Goal: Obtain resource: Download file/media

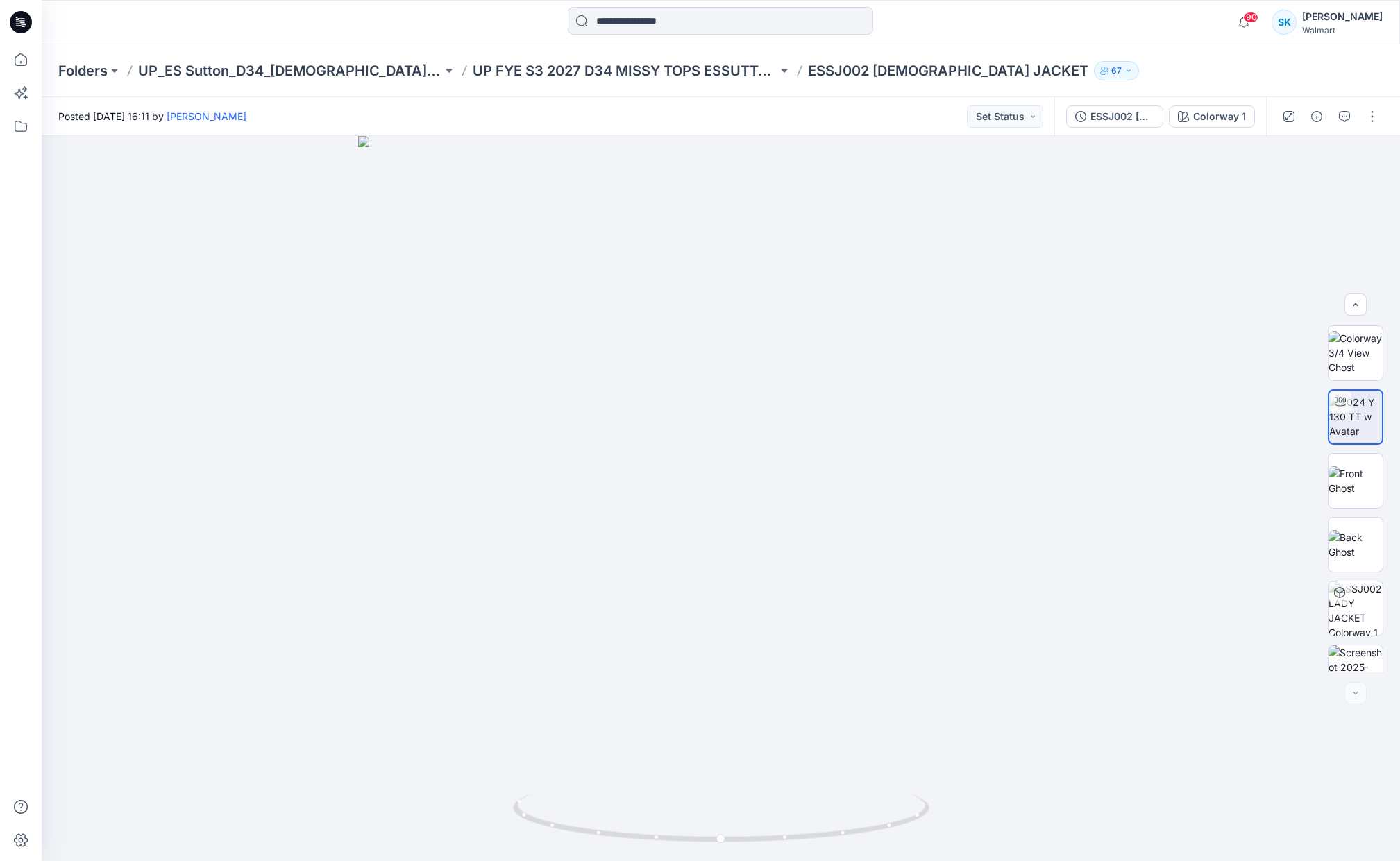
scroll to position [91, 0]
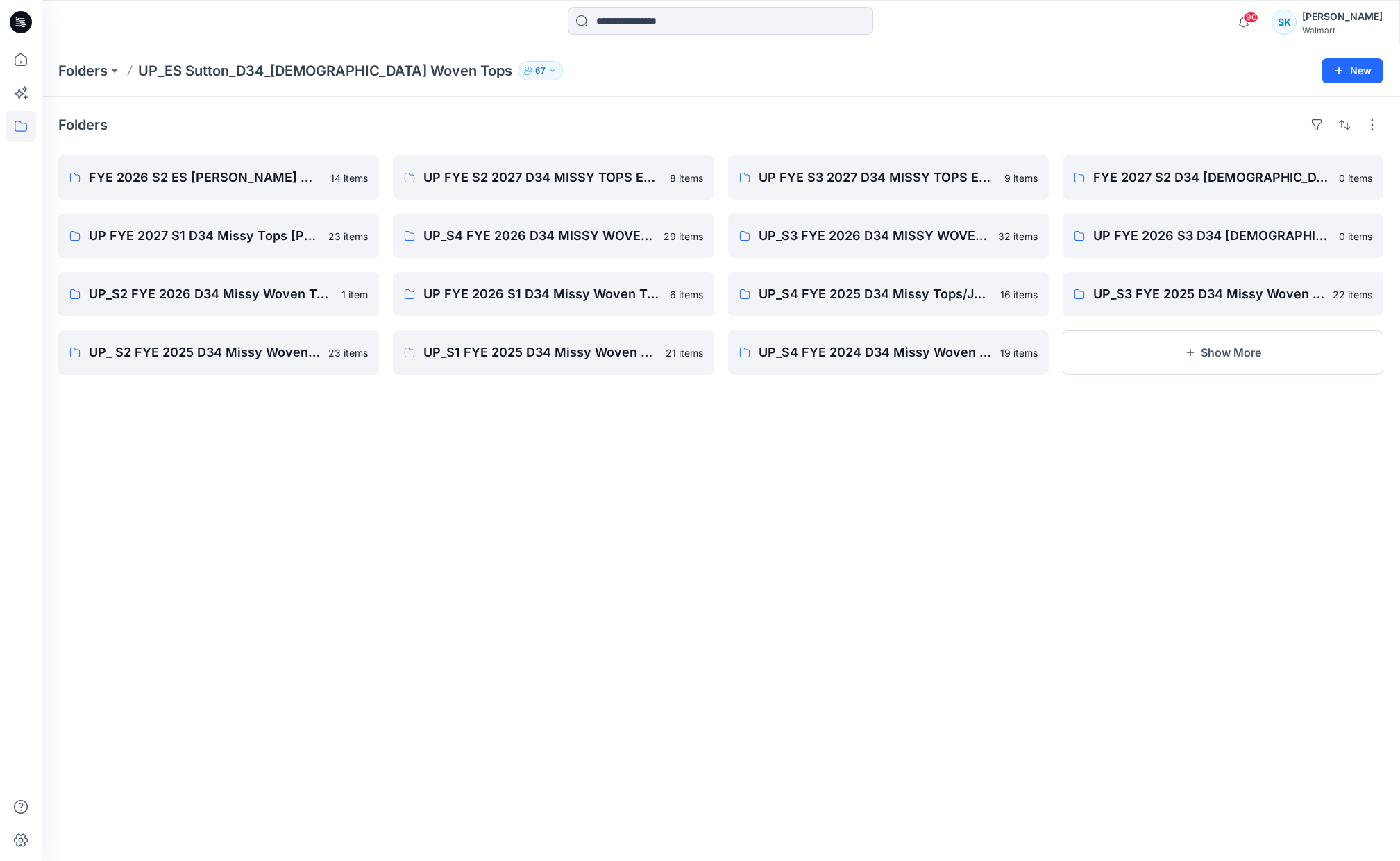
click at [1226, 545] on div "Folders FYE 2026 S2 ES SUTTON Missy Woven Tops 14 items UP FYE 2027 S1 D34 Miss…" at bounding box center [721, 479] width 1358 height 764
click at [93, 75] on p "Folders" at bounding box center [83, 71] width 49 height 20
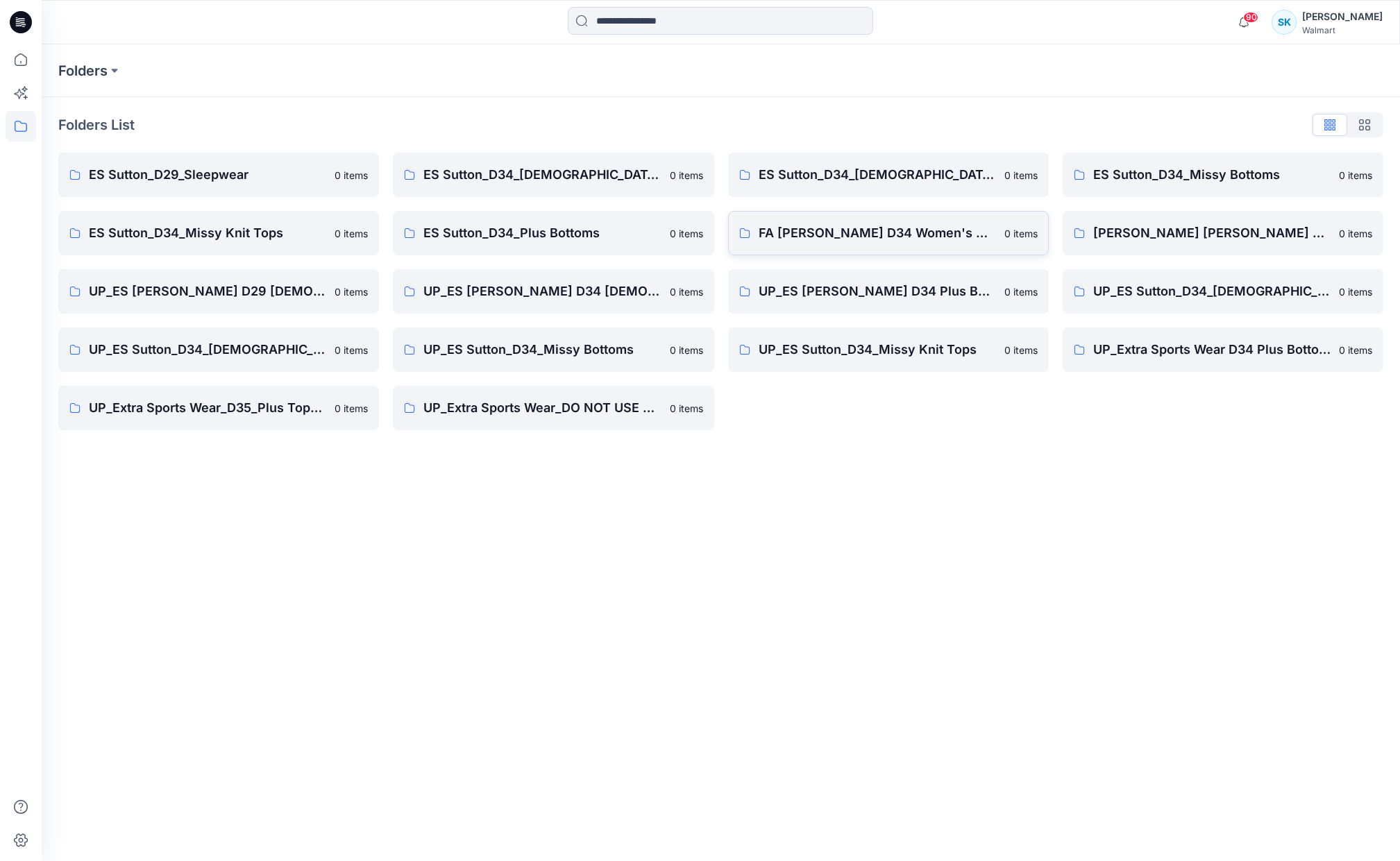
click at [846, 229] on p "FA [PERSON_NAME] D34 Women's Wovens" at bounding box center [877, 233] width 238 height 20
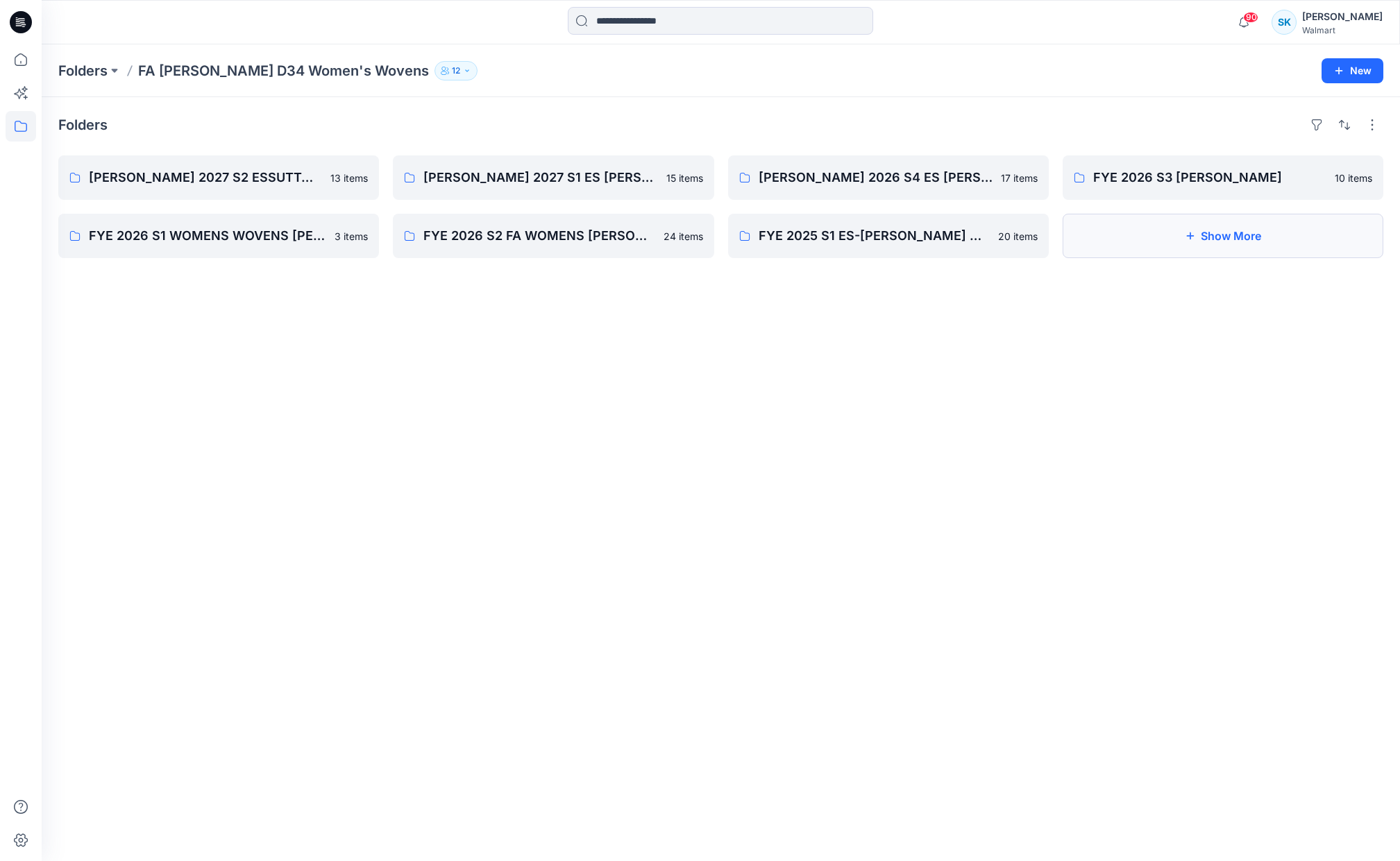
click at [1256, 247] on button "Show More" at bounding box center [1223, 236] width 321 height 45
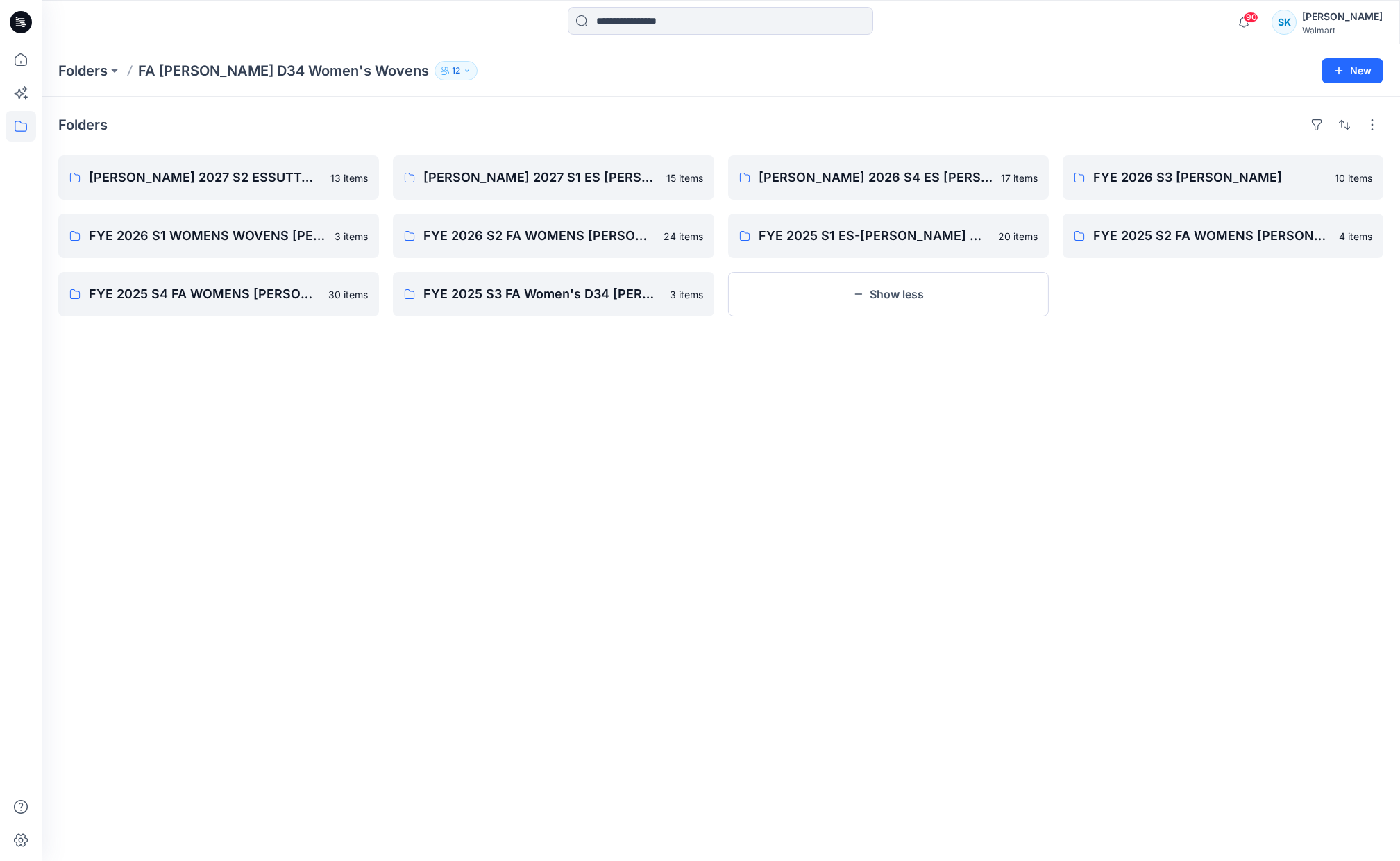
click at [1150, 328] on div "Folders FYE FA 2027 S2 ESSUTTON MISSY WOVENS 13 items FYE 2026 S1 WOMENS WOVENS…" at bounding box center [721, 479] width 1358 height 764
click at [616, 115] on div "Folders" at bounding box center [721, 125] width 1325 height 22
drag, startPoint x: 778, startPoint y: 100, endPoint x: 154, endPoint y: 157, distance: 626.6
click at [777, 100] on div "Folders FYE FA 2027 S2 ESSUTTON MISSY WOVENS 13 items FYE 2026 S1 WOMENS WOVENS…" at bounding box center [721, 479] width 1358 height 764
drag, startPoint x: 658, startPoint y: 120, endPoint x: 316, endPoint y: 72, distance: 345.4
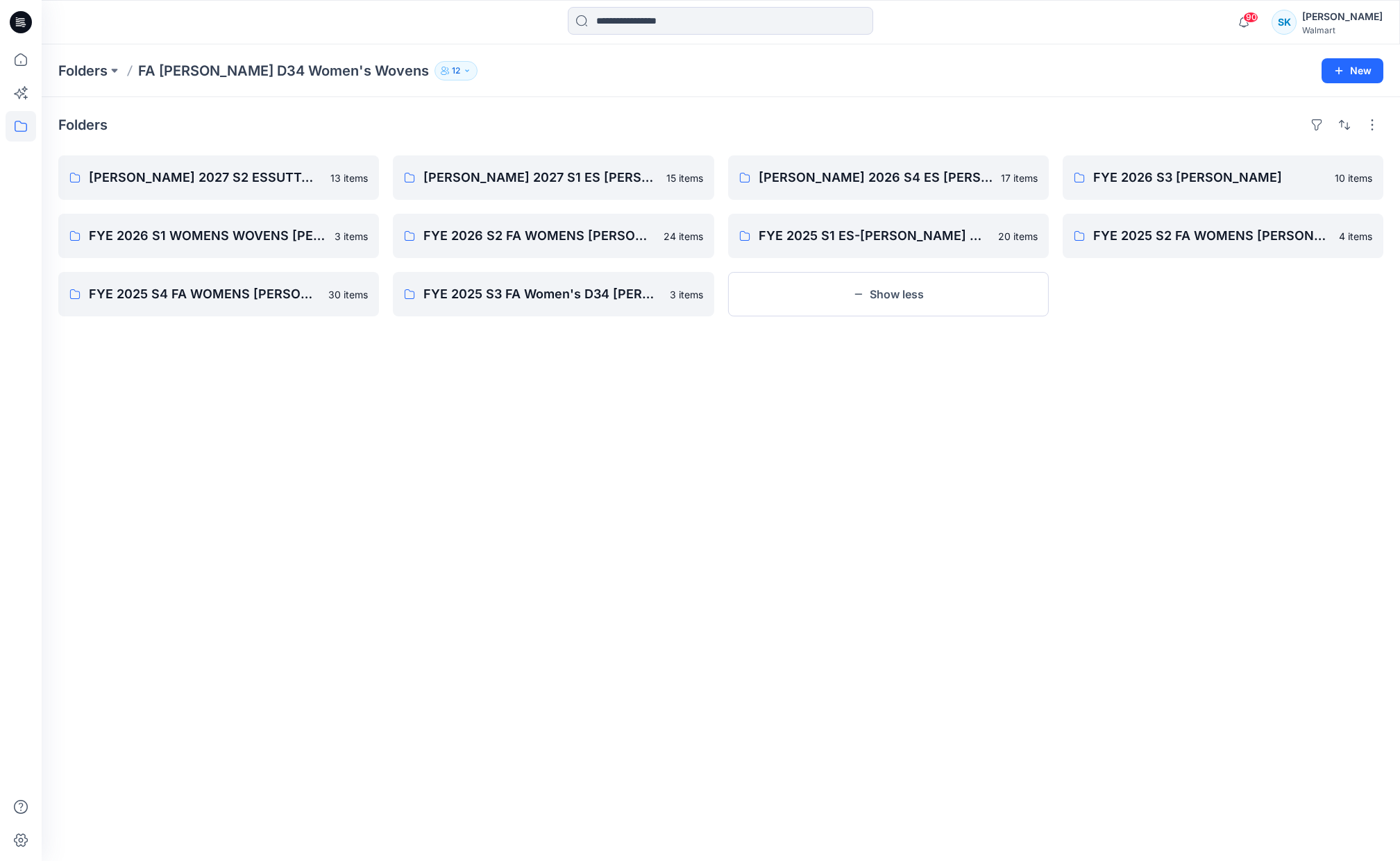
click at [657, 120] on div "Folders" at bounding box center [721, 125] width 1325 height 22
click at [478, 111] on div "Folders FYE FA 2027 S2 ESSUTTON MISSY WOVENS 13 items FYE 2026 S1 WOMENS WOVENS…" at bounding box center [721, 479] width 1358 height 764
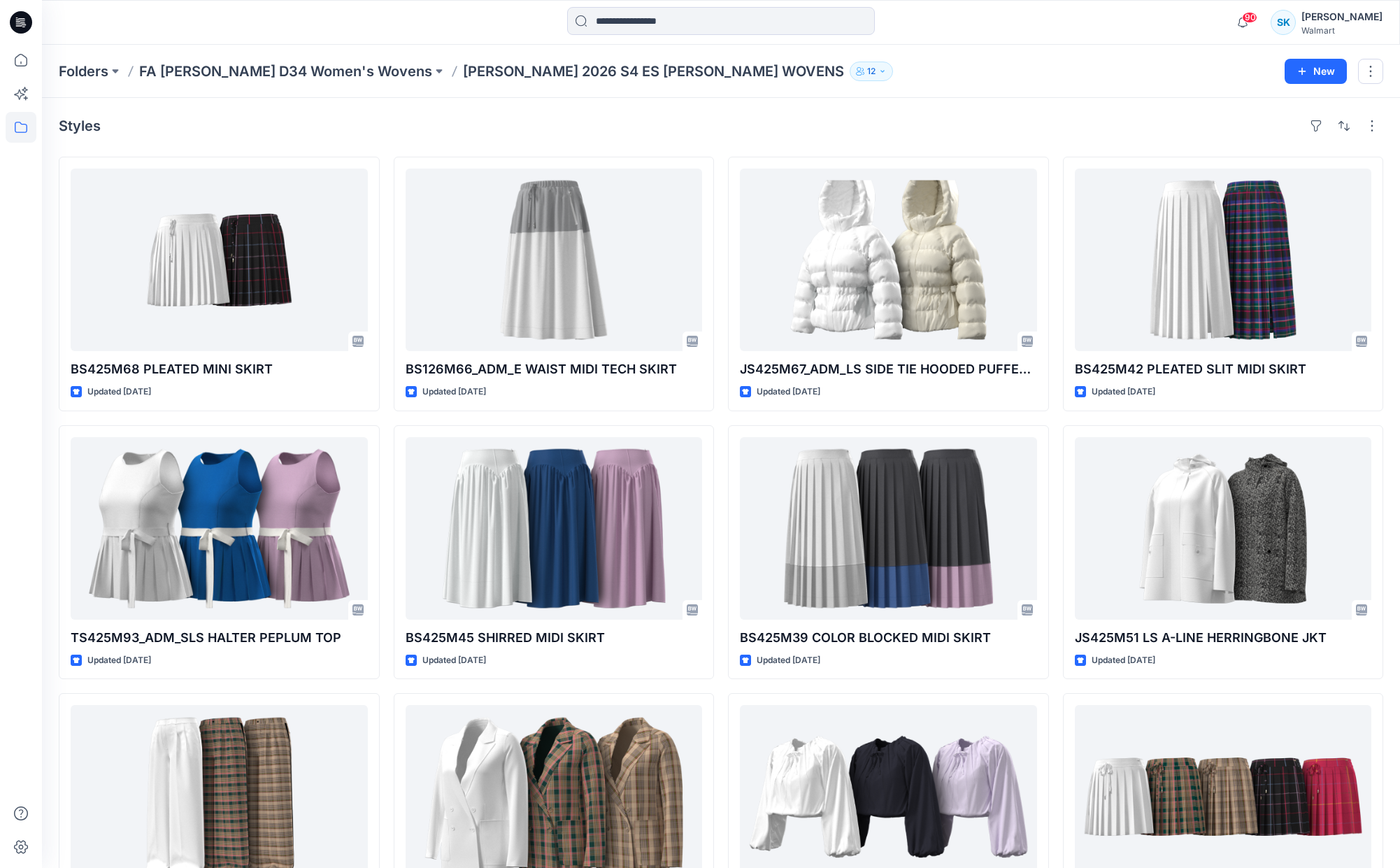
click at [777, 98] on div "Styles BS425M68 PLEATED MINI SKIRT Updated 7 months ago TS425M93_ADM_SLS HALTER…" at bounding box center [721, 556] width 1358 height 917
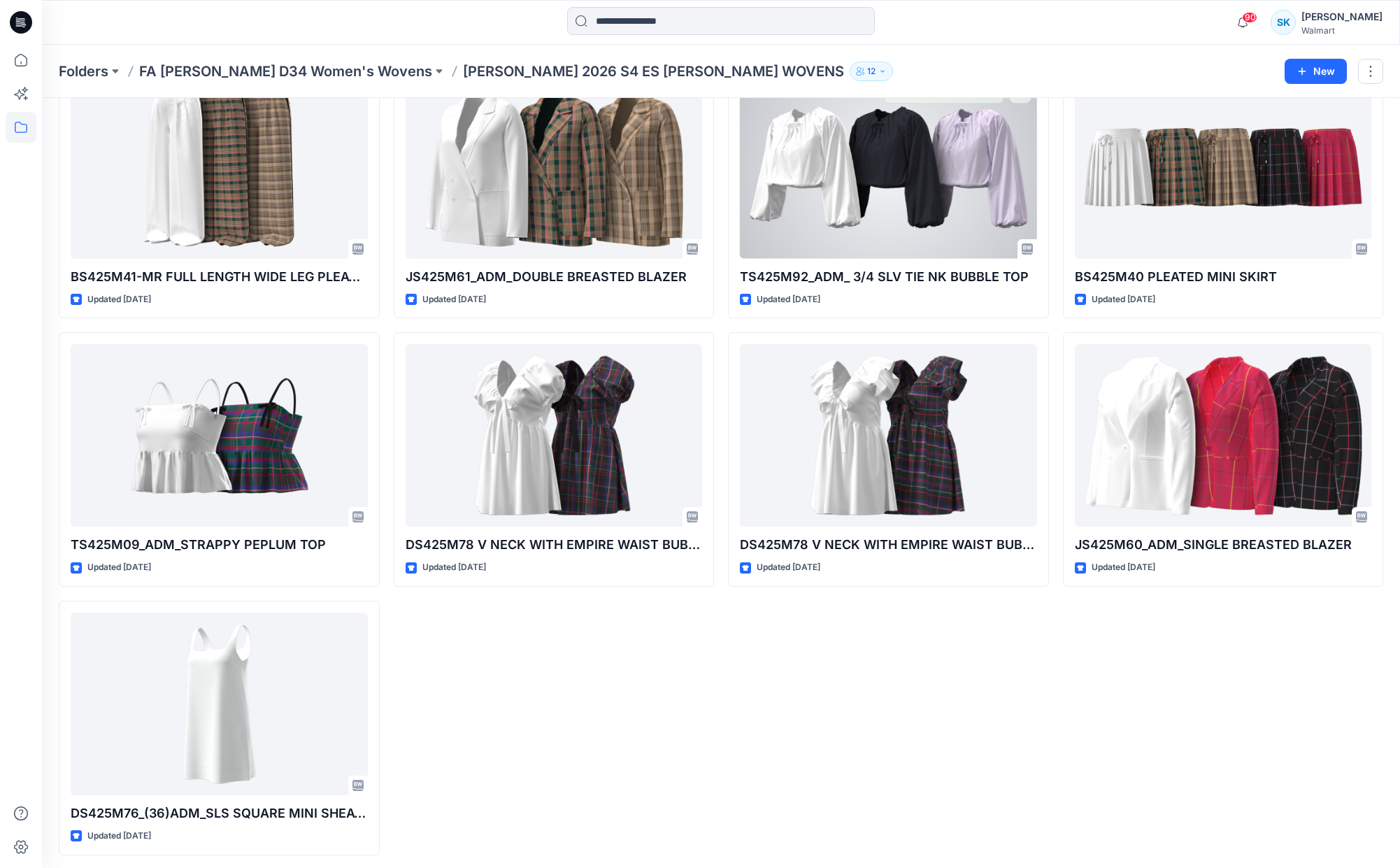
scroll to position [633, 0]
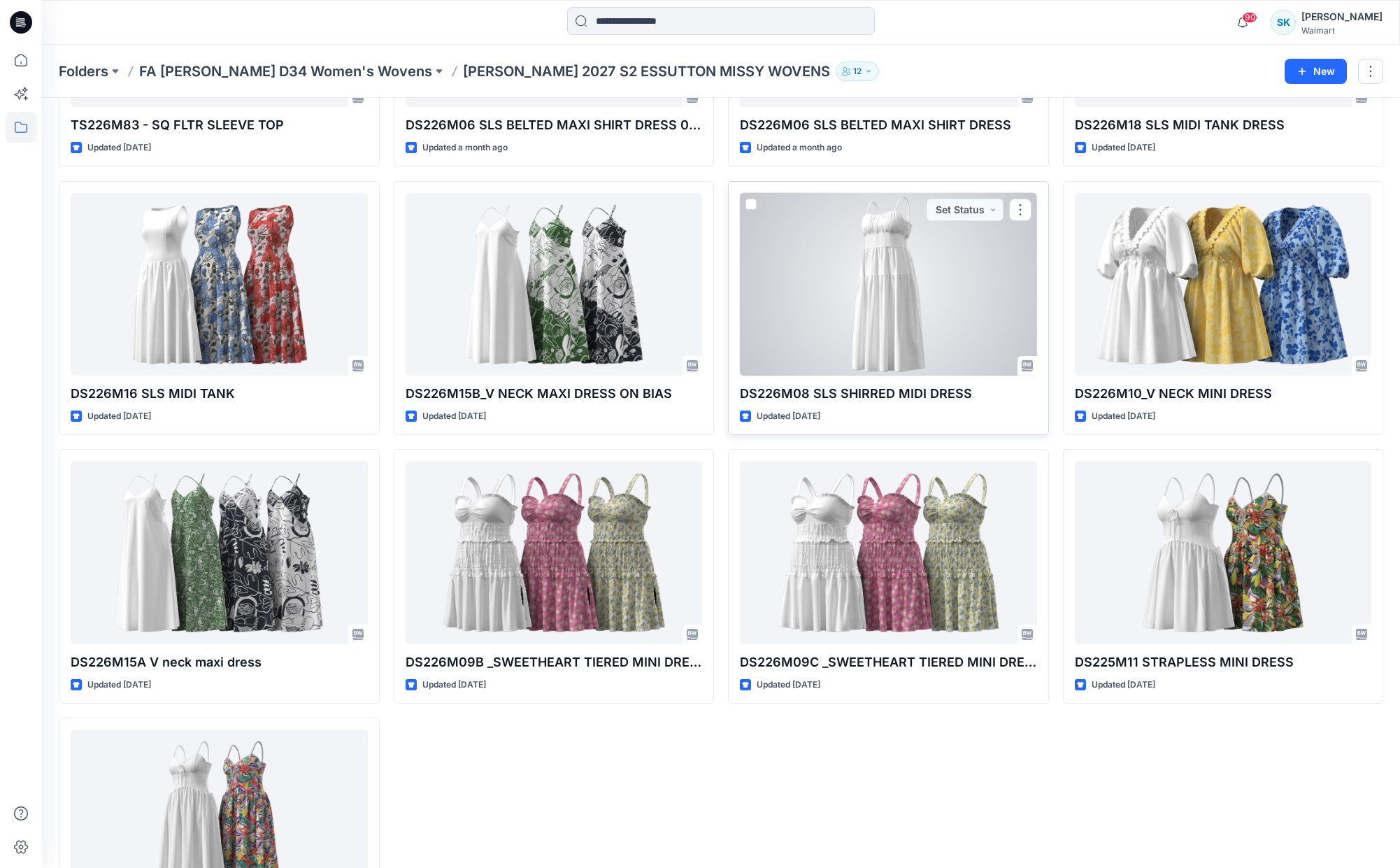
scroll to position [365, 0]
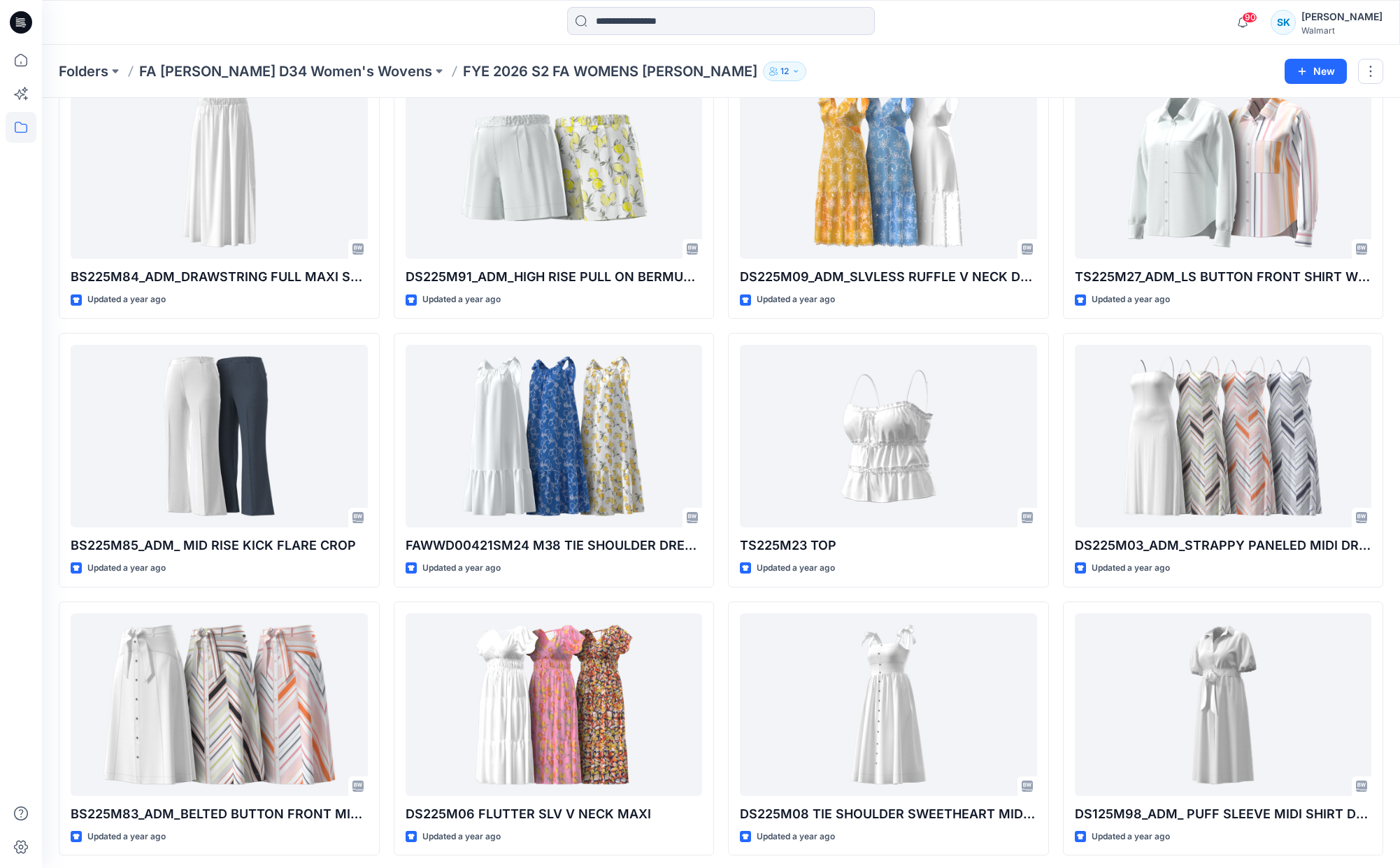
scroll to position [902, 0]
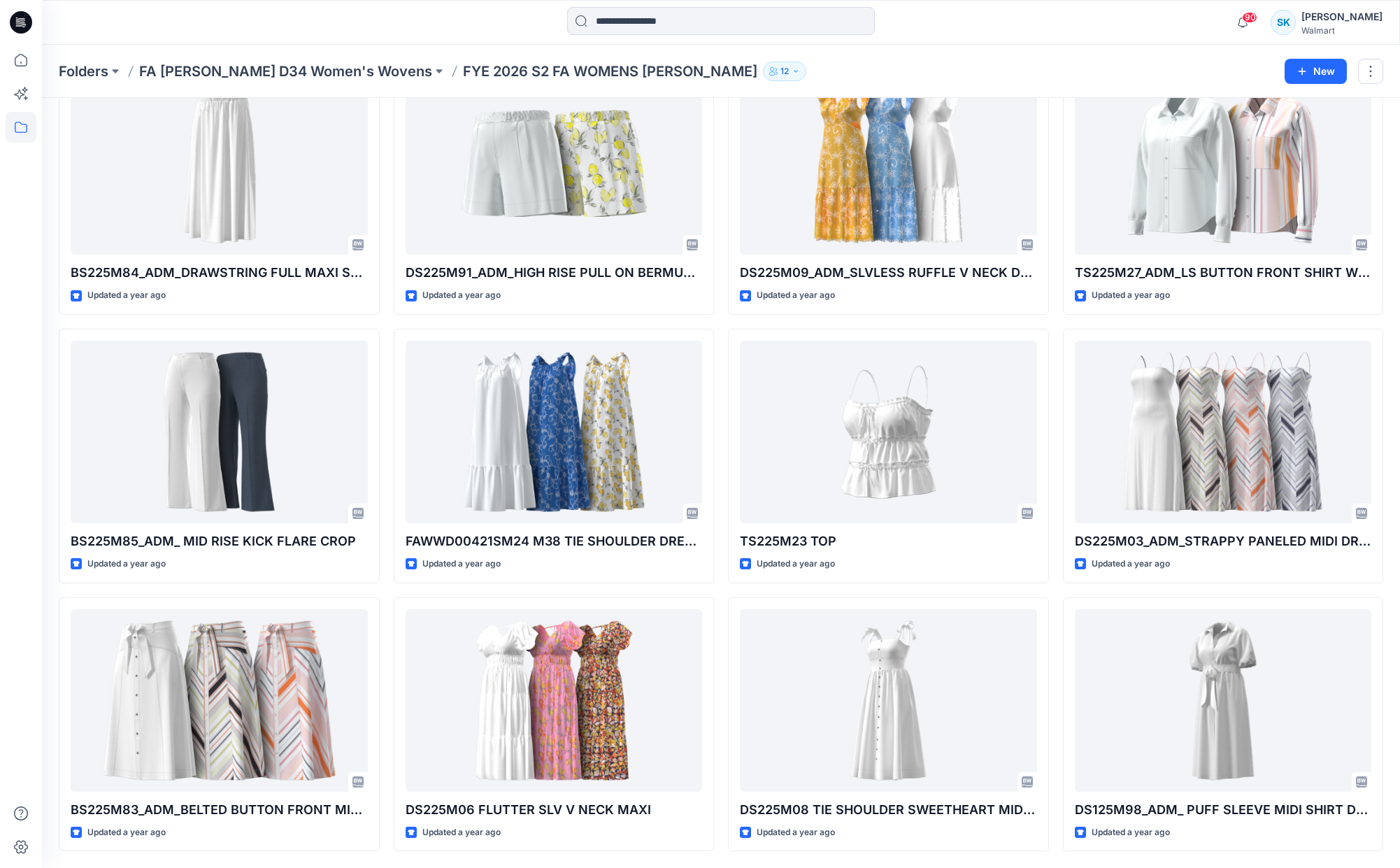
click at [228, 22] on div at bounding box center [211, 22] width 339 height 31
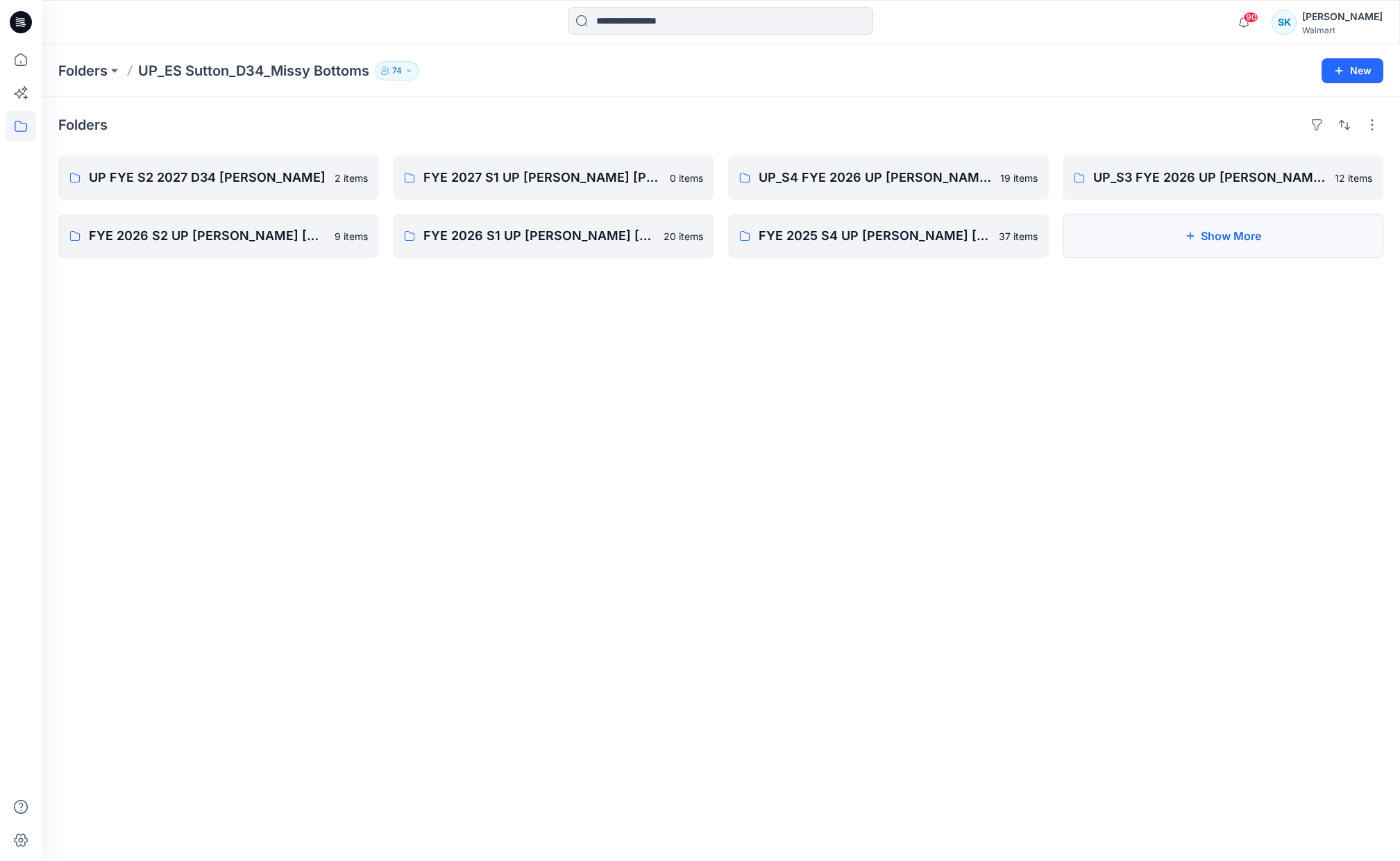
click at [1163, 231] on button "Show More" at bounding box center [1223, 236] width 321 height 45
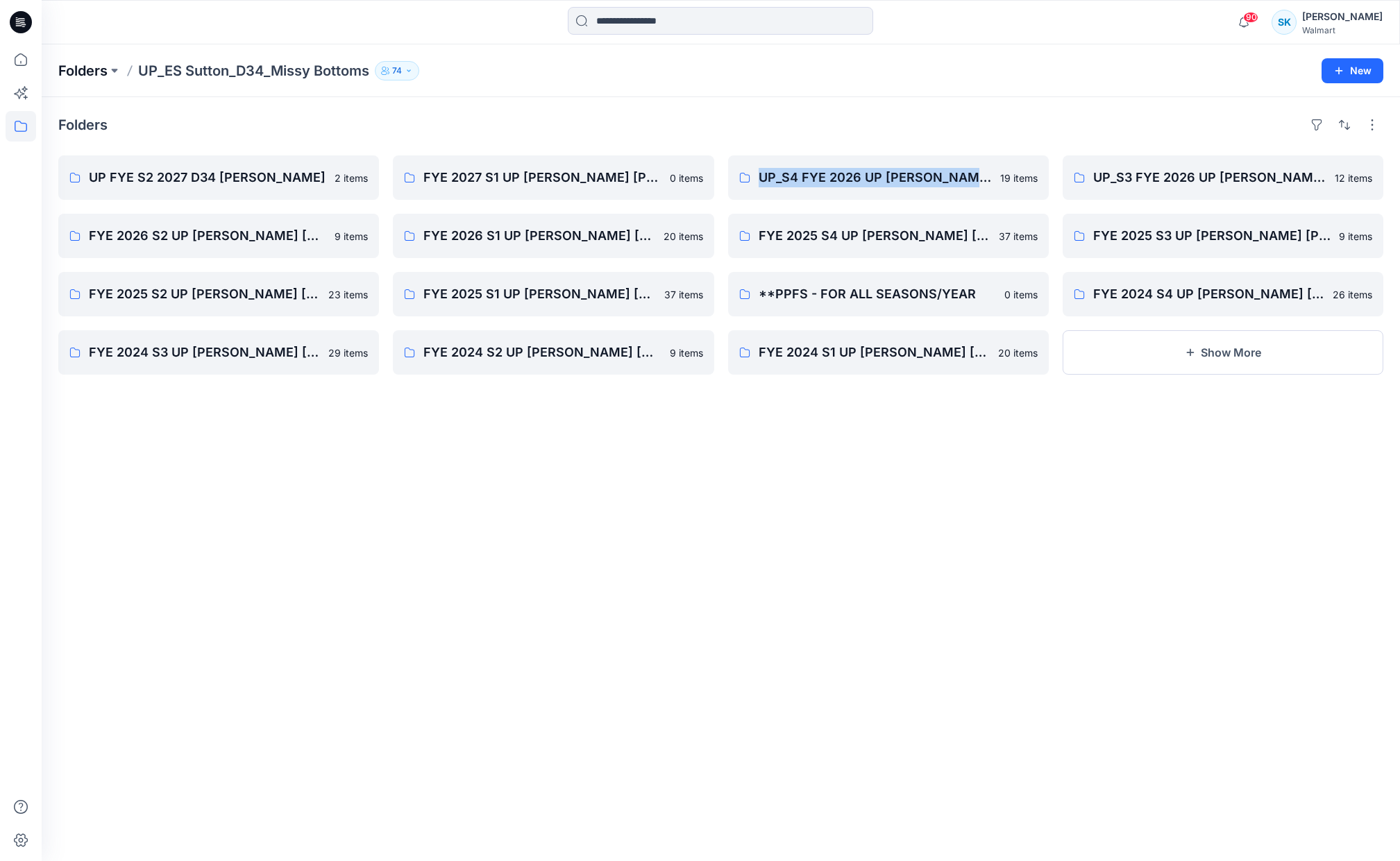
click at [98, 77] on p "Folders" at bounding box center [83, 71] width 49 height 20
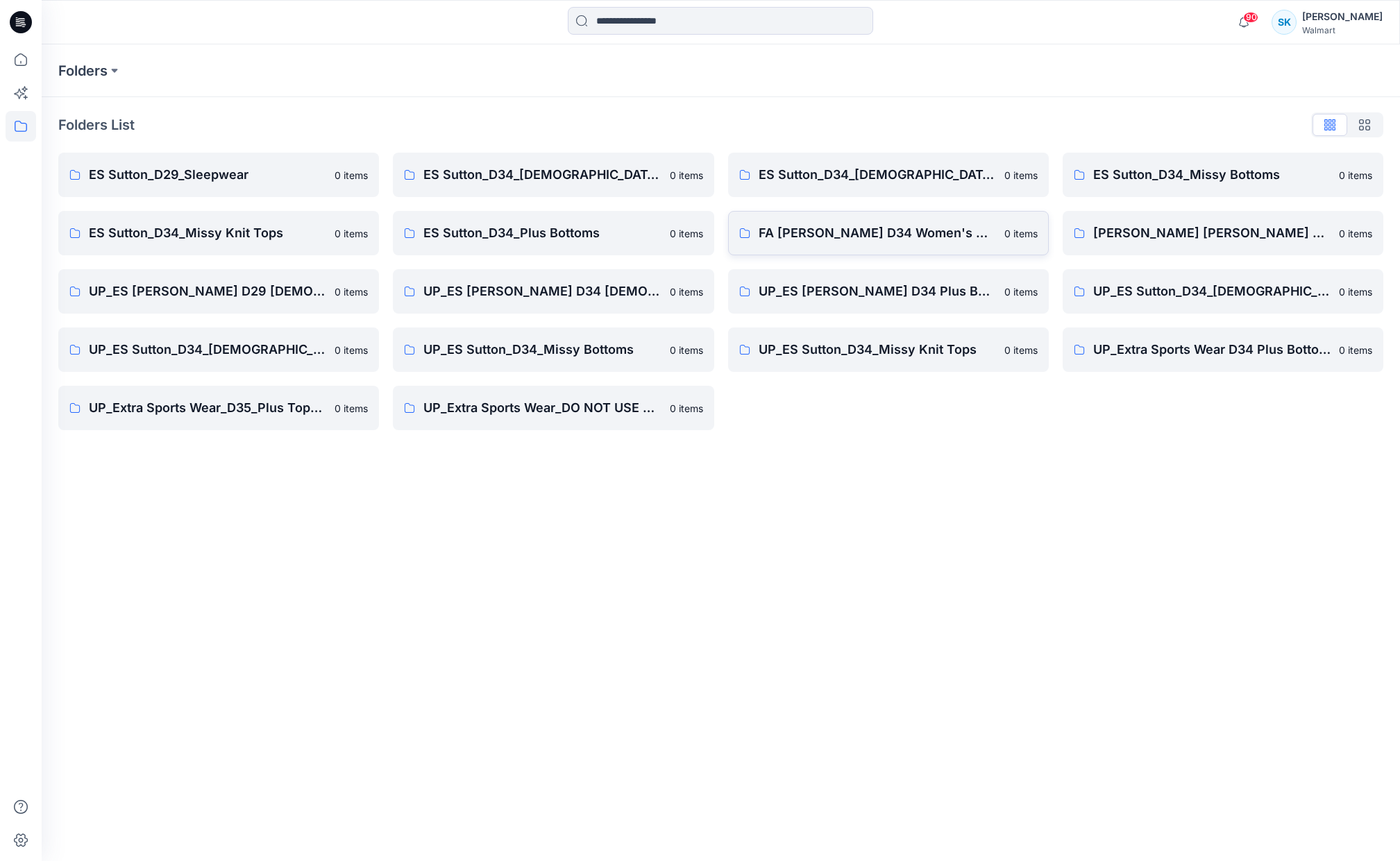
click at [945, 240] on p "FA ES Sutton D34 Women's Wovens" at bounding box center [877, 233] width 238 height 20
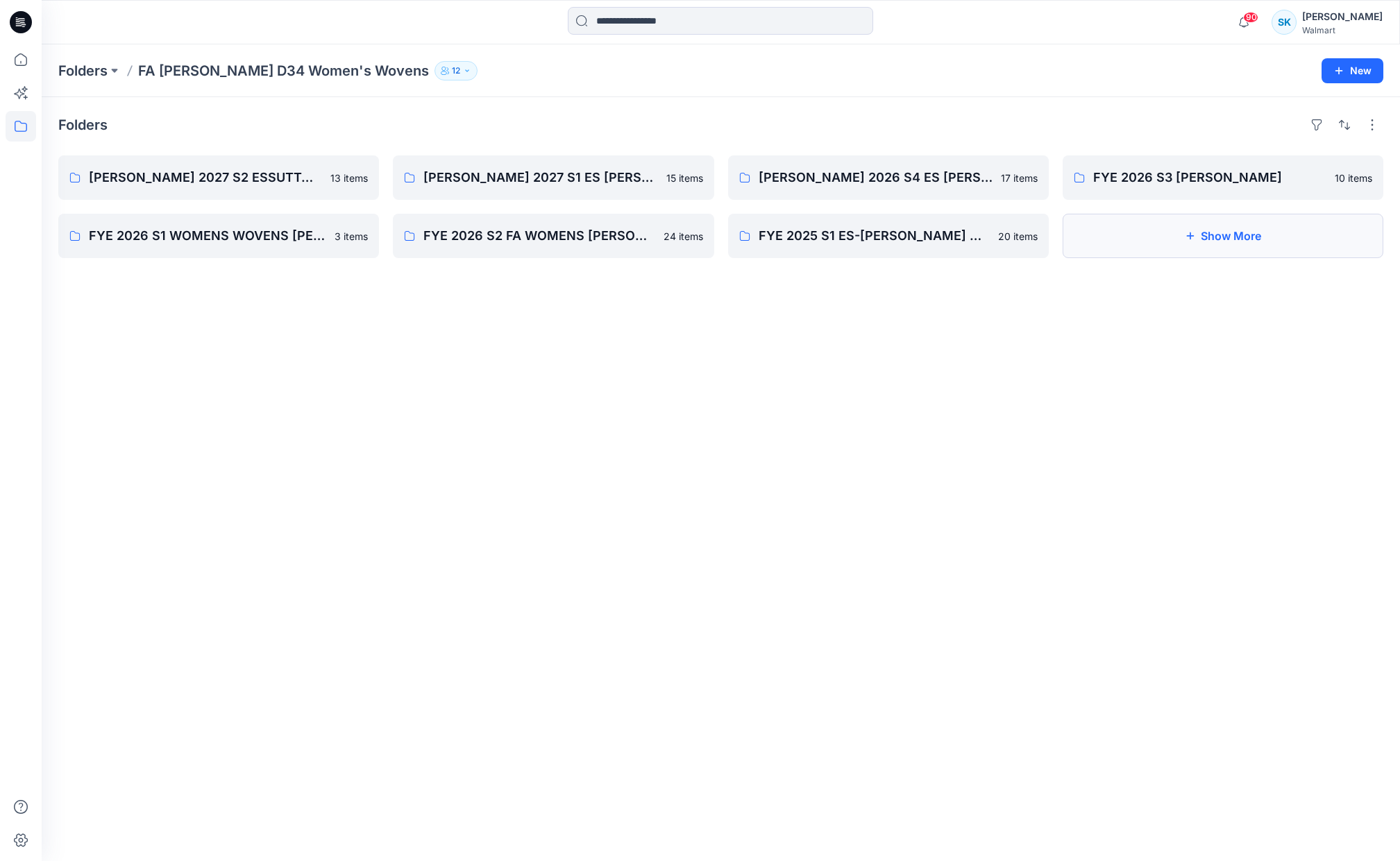
click at [1132, 233] on button "Show More" at bounding box center [1223, 236] width 321 height 45
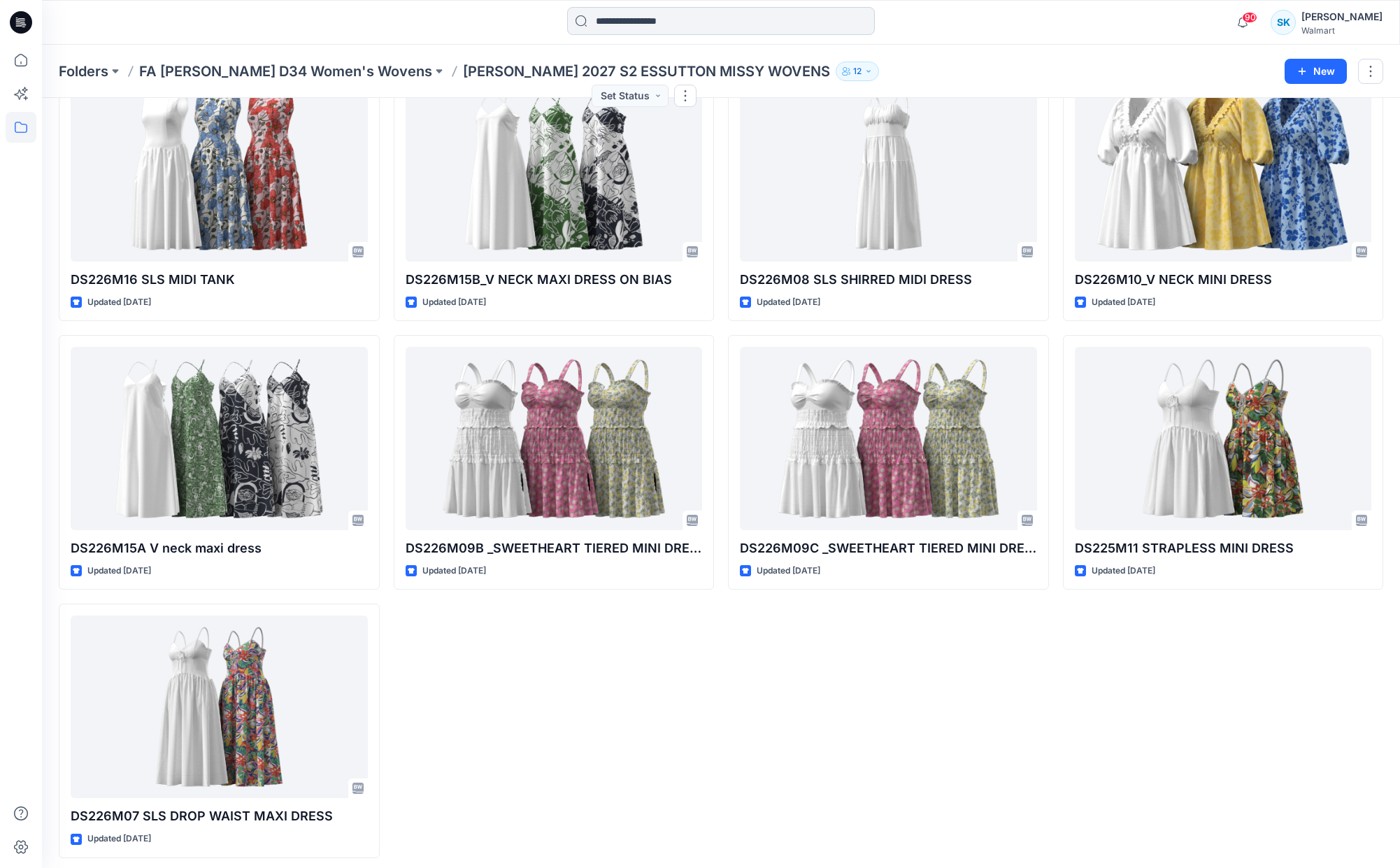
scroll to position [365, 0]
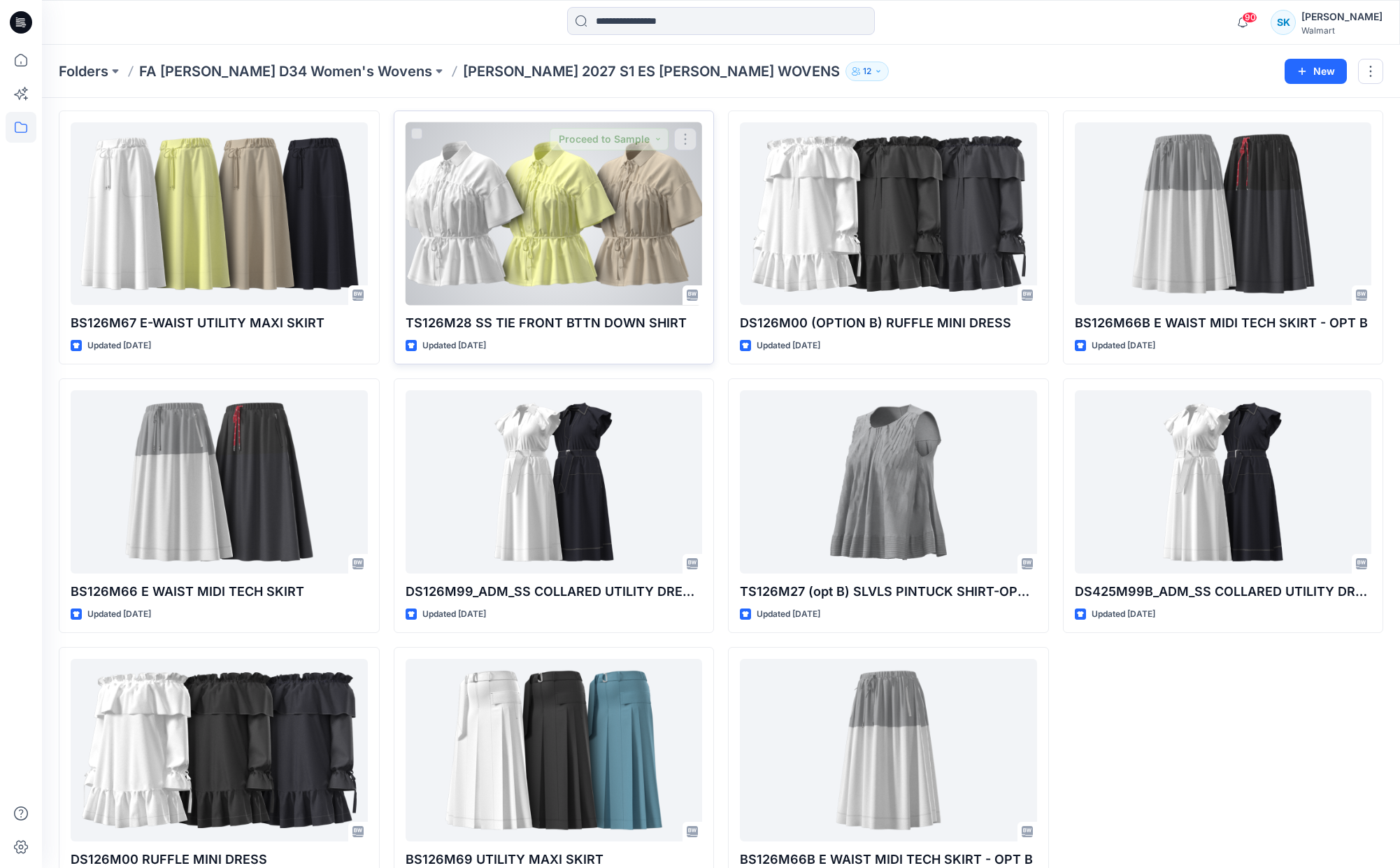
scroll to position [365, 0]
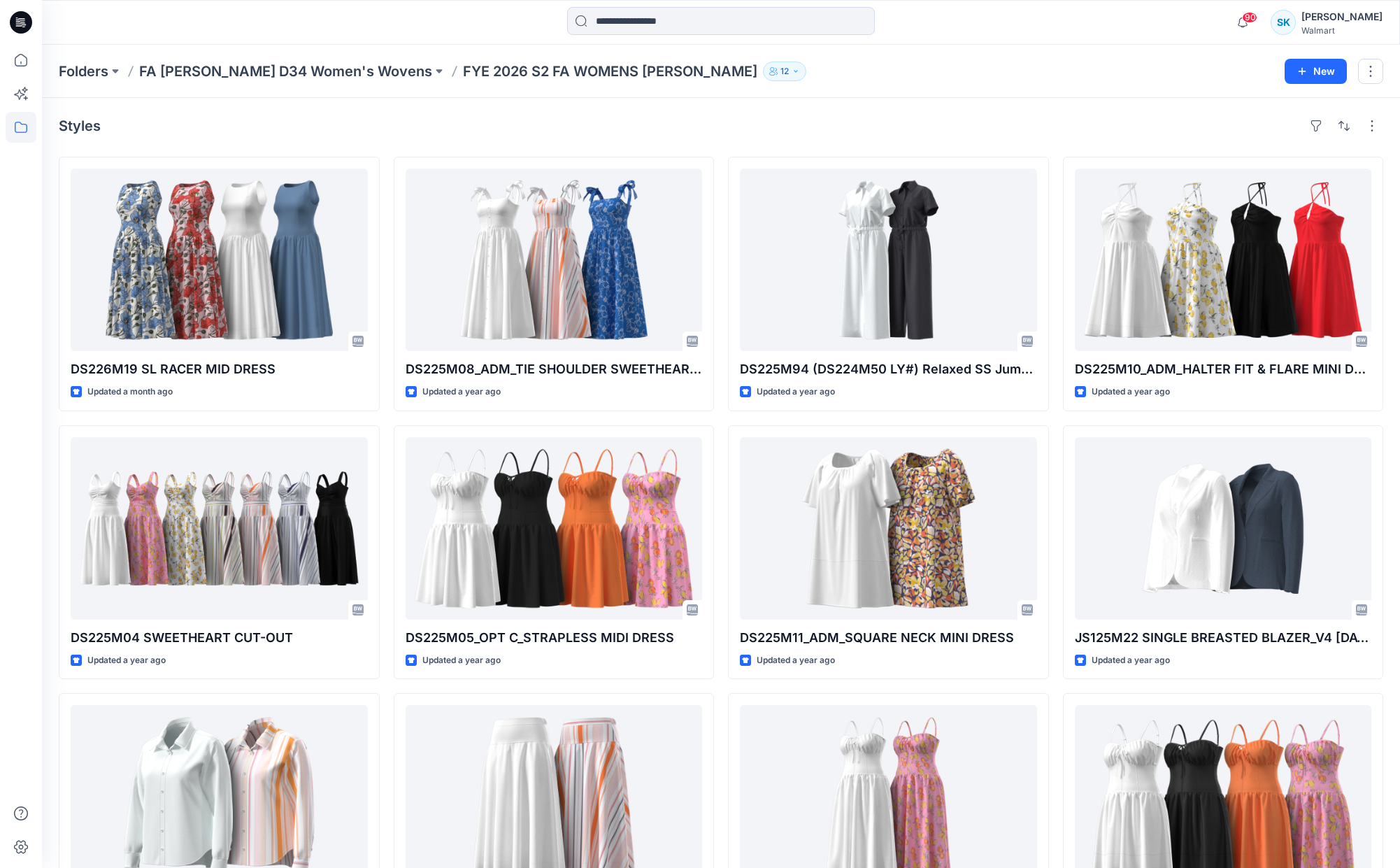
click at [849, 119] on div "Styles" at bounding box center [721, 126] width 1324 height 22
click at [773, 113] on div "Styles DS226M19 SL RACER MID DRESS Updated a month ago DS225M04 SWEETHEART CUT-…" at bounding box center [721, 556] width 1358 height 917
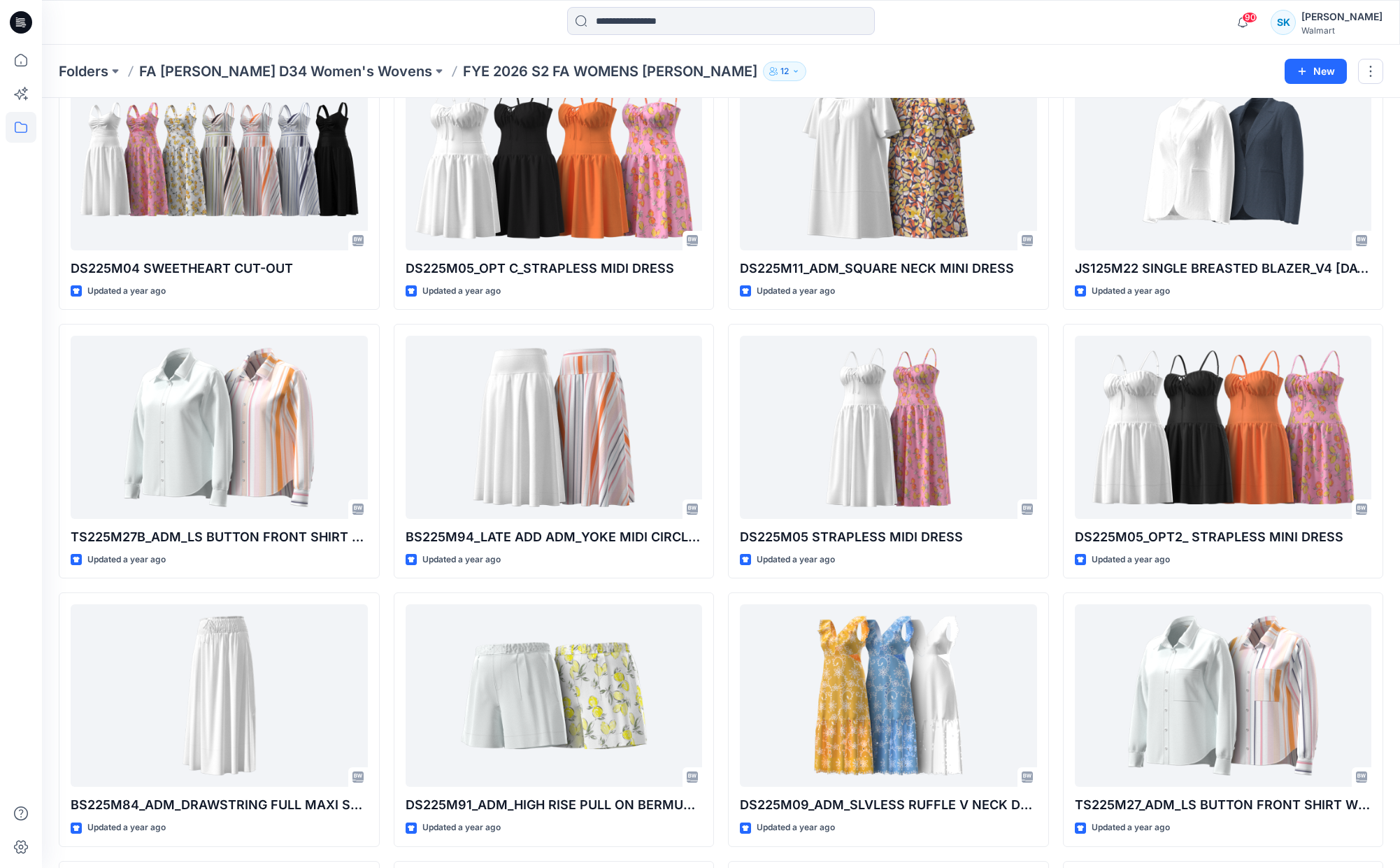
scroll to position [403, 0]
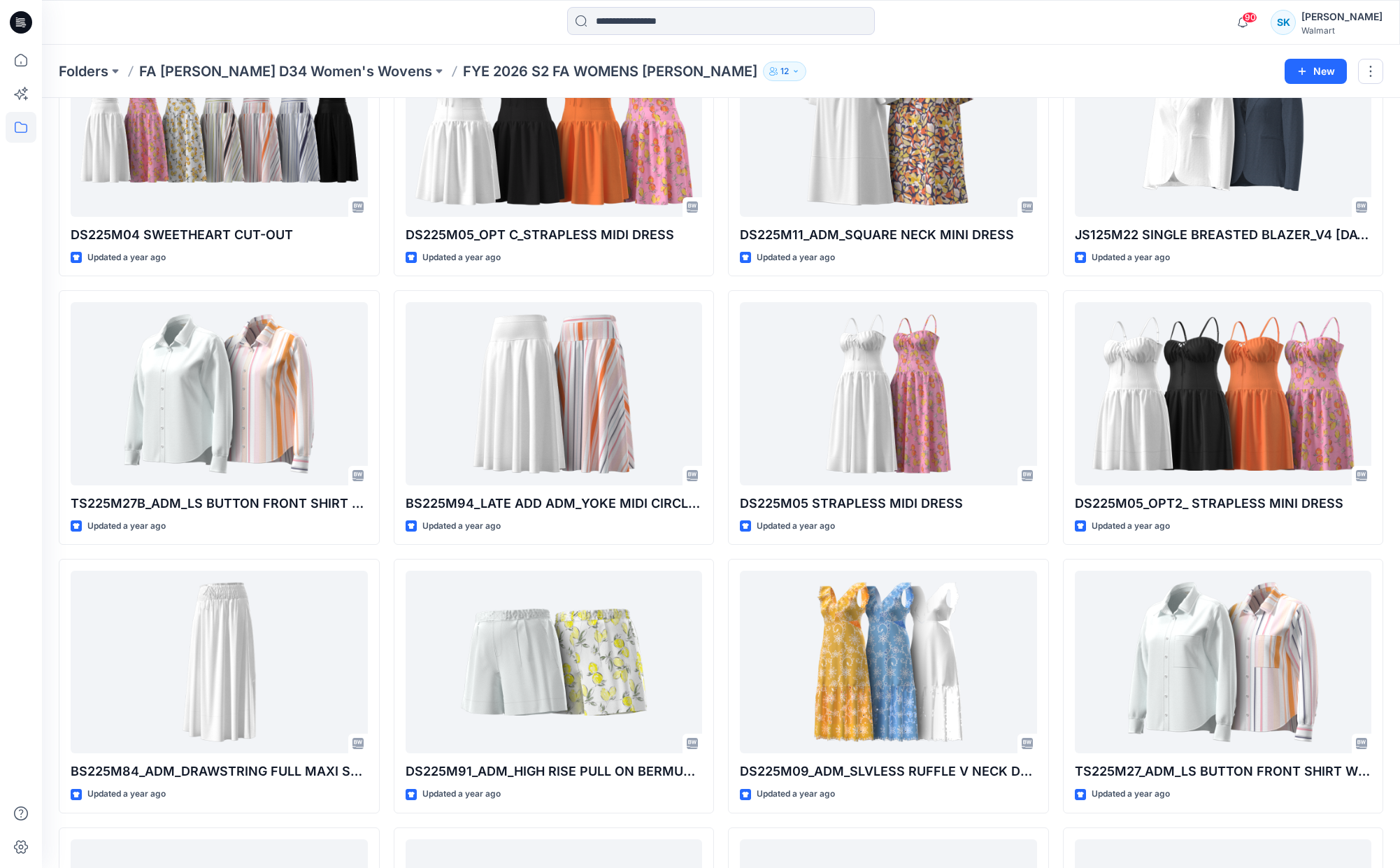
click at [1055, 256] on div "DS226M19 SL RACER MID DRESS Updated a month ago DS225M04 SWEETHEART CUT-OUT Upd…" at bounding box center [721, 551] width 1324 height 1596
click at [1055, 256] on div "DS226M19 SL RACER MID DRESS Updated a month ago DS225M04 SWEETHEART CUT-OUT Upd…" at bounding box center [721, 551] width 1324 height 1596
click at [1055, 253] on div "DS226M19 SL RACER MID DRESS Updated a month ago DS225M04 SWEETHEART CUT-OUT Upd…" at bounding box center [721, 551] width 1324 height 1596
click at [1052, 251] on div "DS226M19 SL RACER MID DRESS Updated a month ago DS225M04 SWEETHEART CUT-OUT Upd…" at bounding box center [721, 551] width 1324 height 1596
click at [1053, 250] on div "DS226M19 SL RACER MID DRESS Updated a month ago DS225M04 SWEETHEART CUT-OUT Upd…" at bounding box center [721, 551] width 1324 height 1596
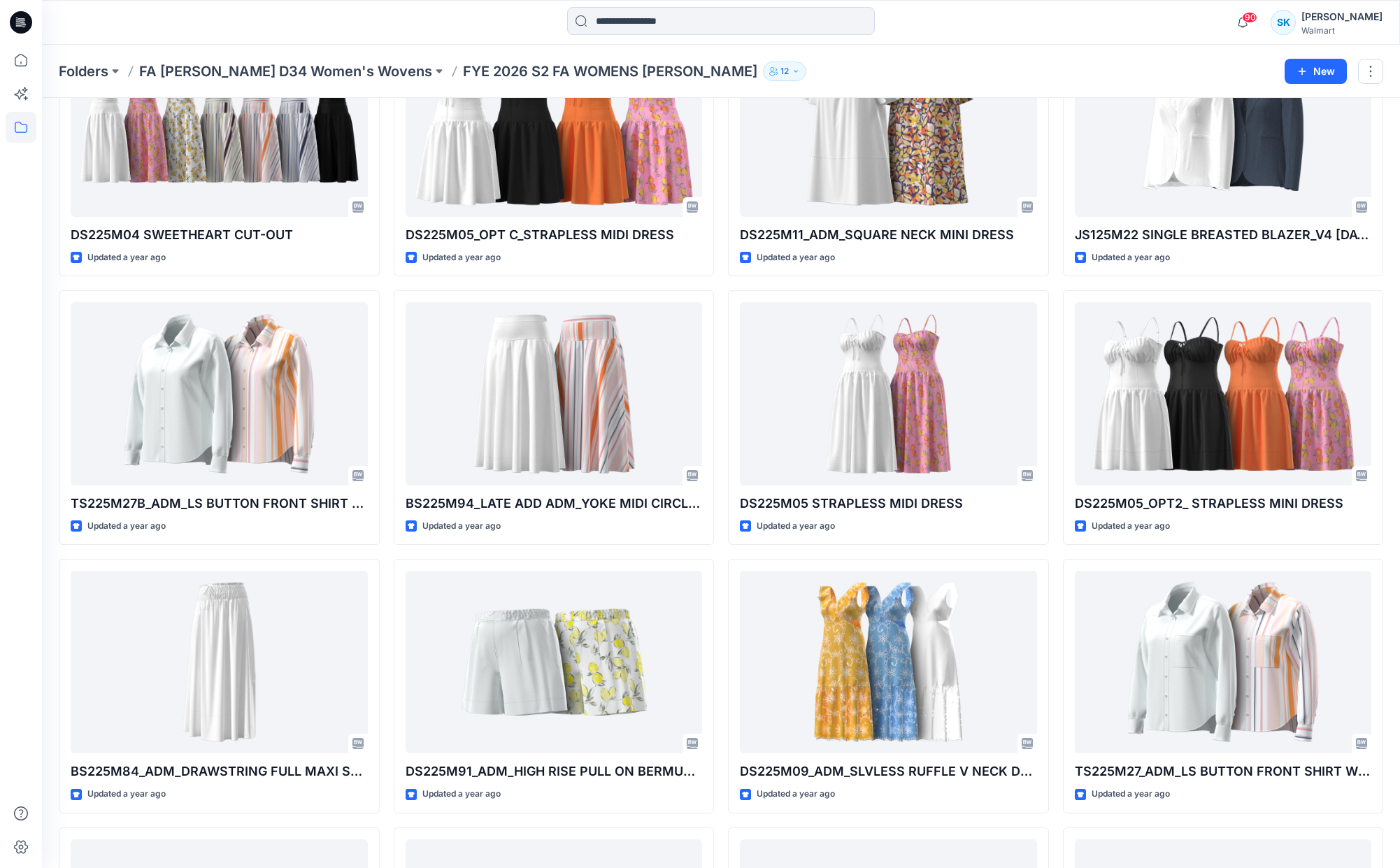
click at [1053, 250] on div "DS226M19 SL RACER MID DRESS Updated a month ago DS225M04 SWEETHEART CUT-OUT Upd…" at bounding box center [721, 551] width 1324 height 1596
click at [1054, 251] on div "DS226M19 SL RACER MID DRESS Updated a month ago DS225M04 SWEETHEART CUT-OUT Upd…" at bounding box center [721, 551] width 1324 height 1596
click at [1054, 250] on div "DS226M19 SL RACER MID DRESS Updated a month ago DS225M04 SWEETHEART CUT-OUT Upd…" at bounding box center [721, 551] width 1324 height 1596
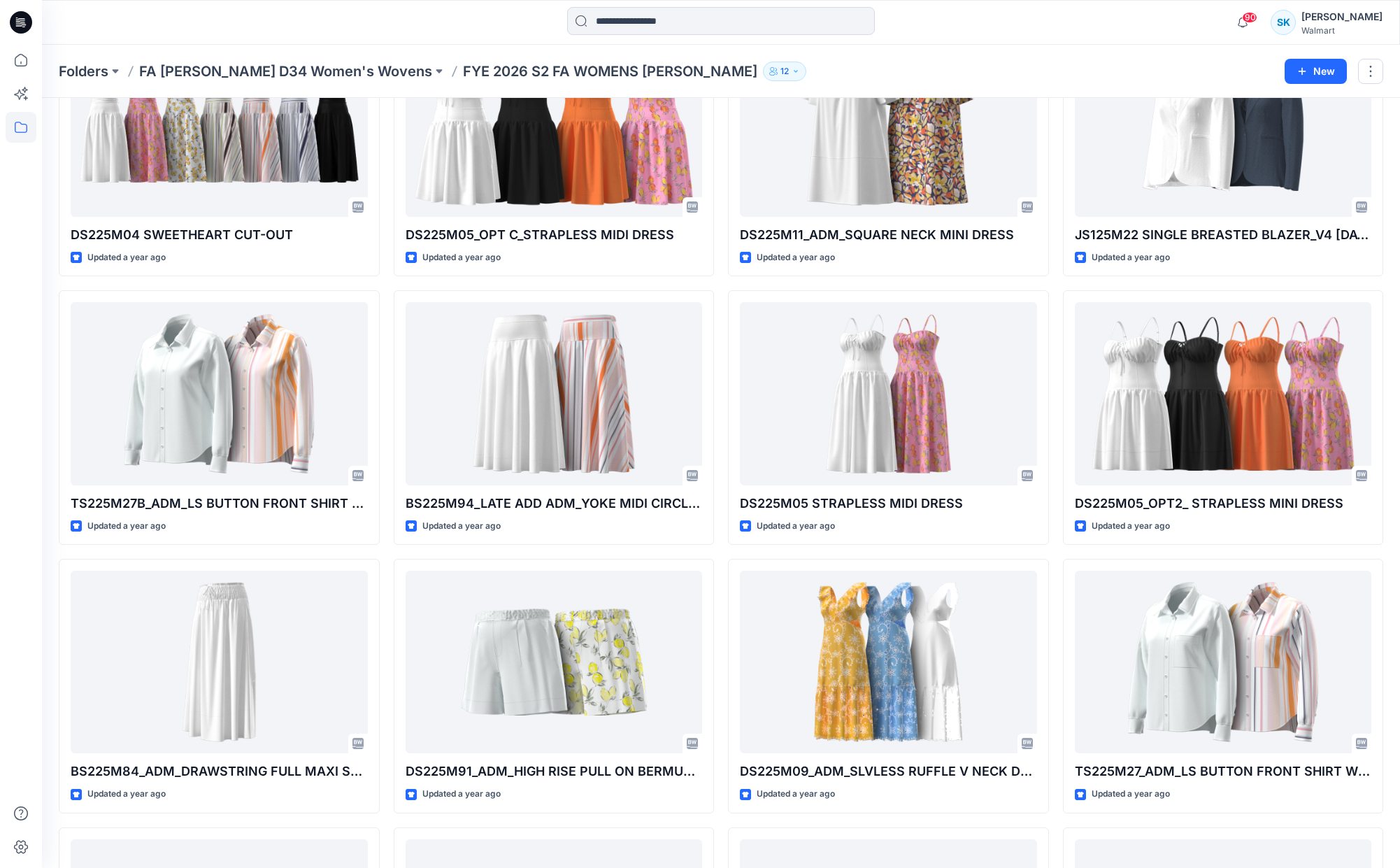
click at [1054, 251] on div "DS226M19 SL RACER MID DRESS Updated a month ago DS225M04 SWEETHEART CUT-OUT Upd…" at bounding box center [721, 551] width 1324 height 1596
click at [1056, 251] on div "DS226M19 SL RACER MID DRESS Updated a month ago DS225M04 SWEETHEART CUT-OUT Upd…" at bounding box center [721, 551] width 1324 height 1596
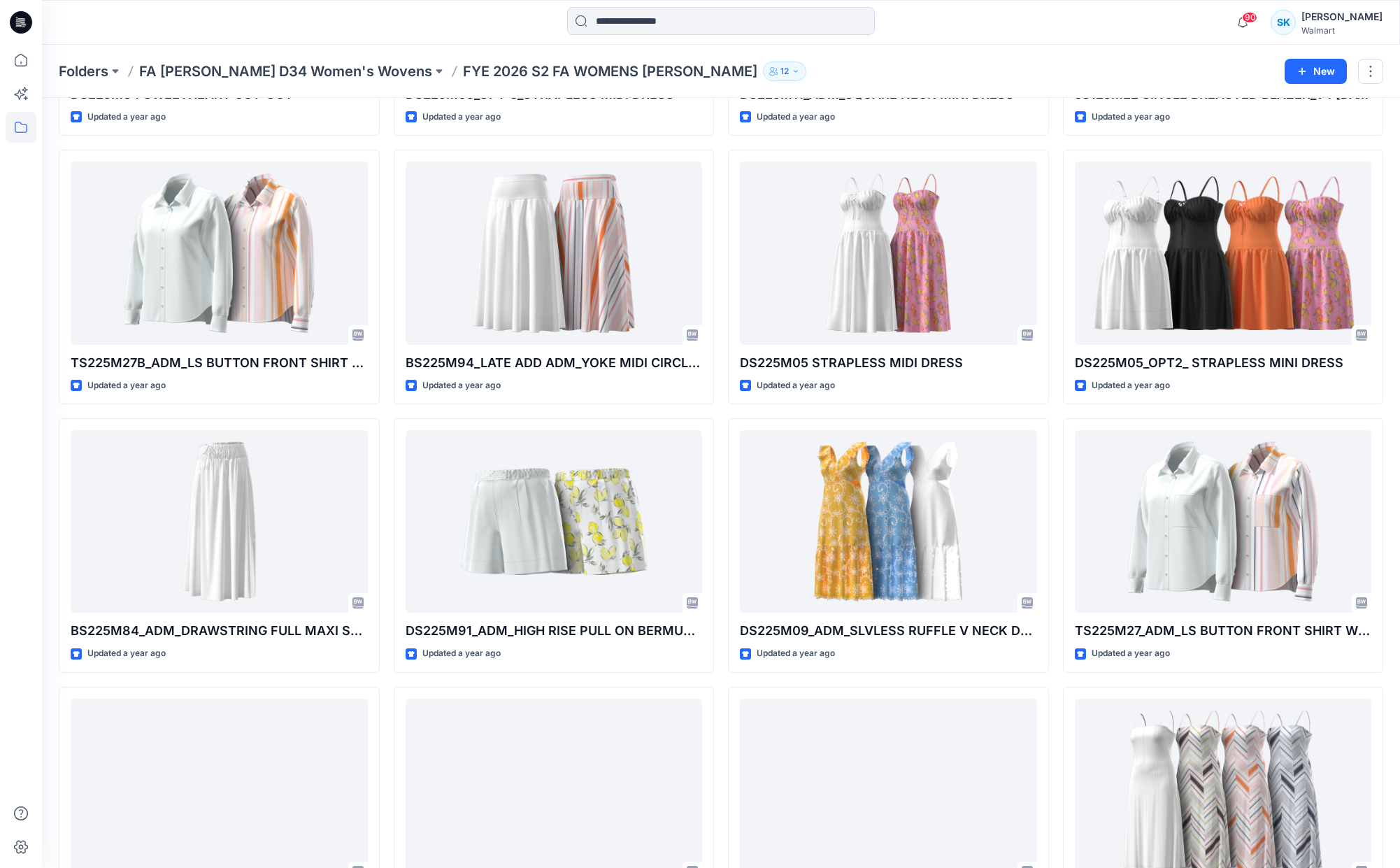
scroll to position [543, 0]
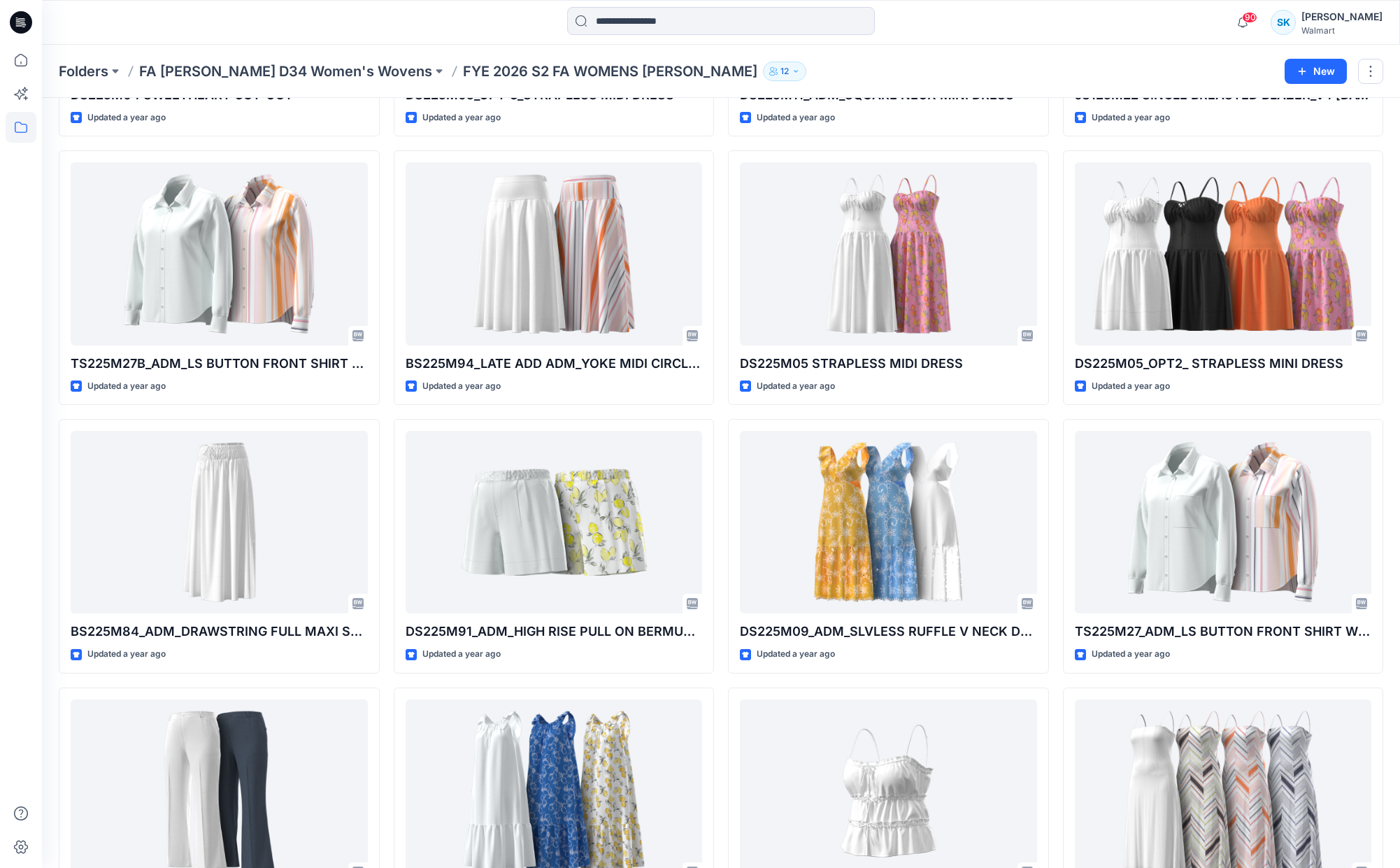
click at [1057, 252] on div "DS226M19 SL RACER MID DRESS Updated a month ago DS225M04 SWEETHEART CUT-OUT Upd…" at bounding box center [721, 412] width 1324 height 1596
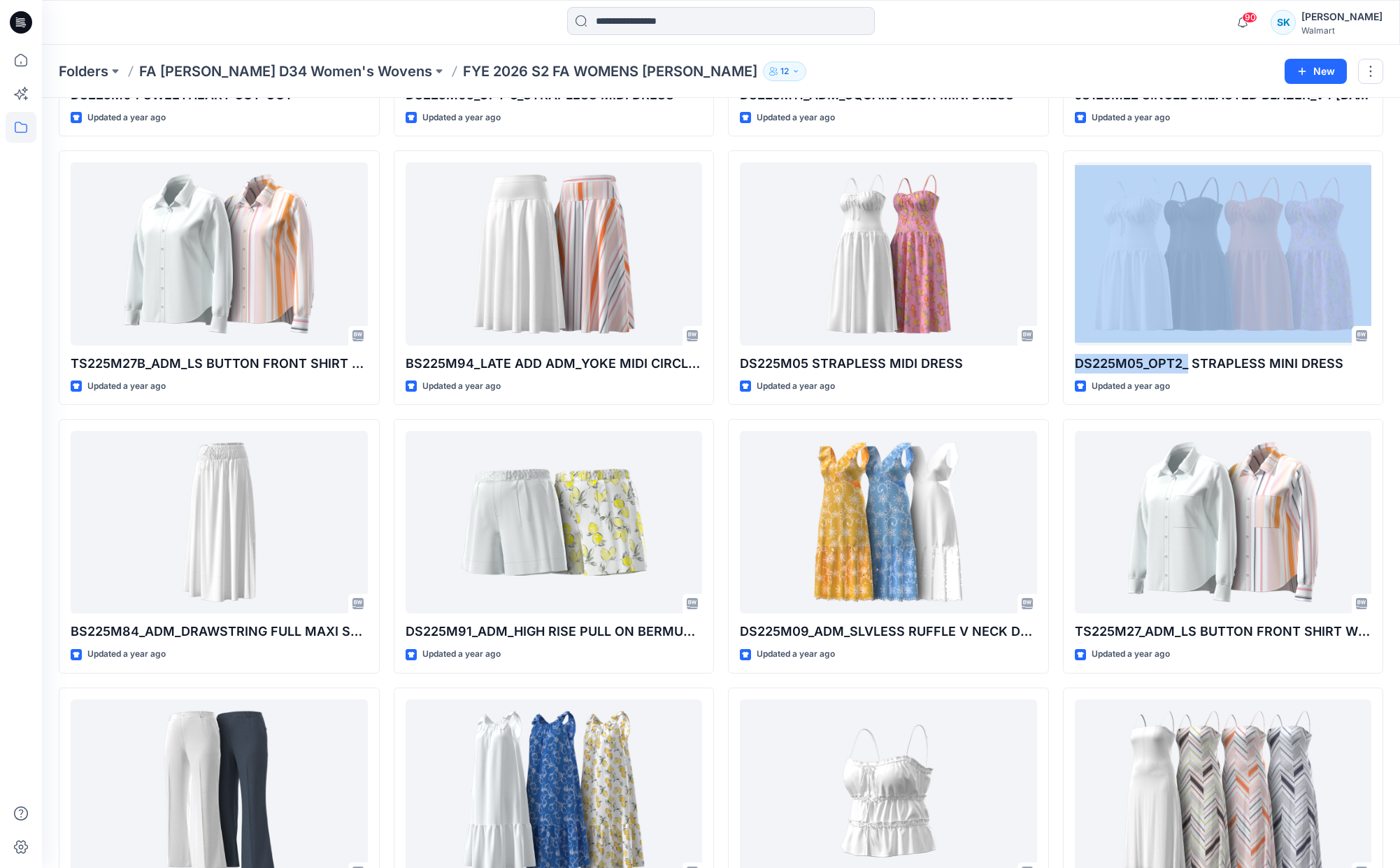
click at [1057, 253] on div "DS226M19 SL RACER MID DRESS Updated a month ago DS225M04 SWEETHEART CUT-OUT Upd…" at bounding box center [721, 412] width 1324 height 1596
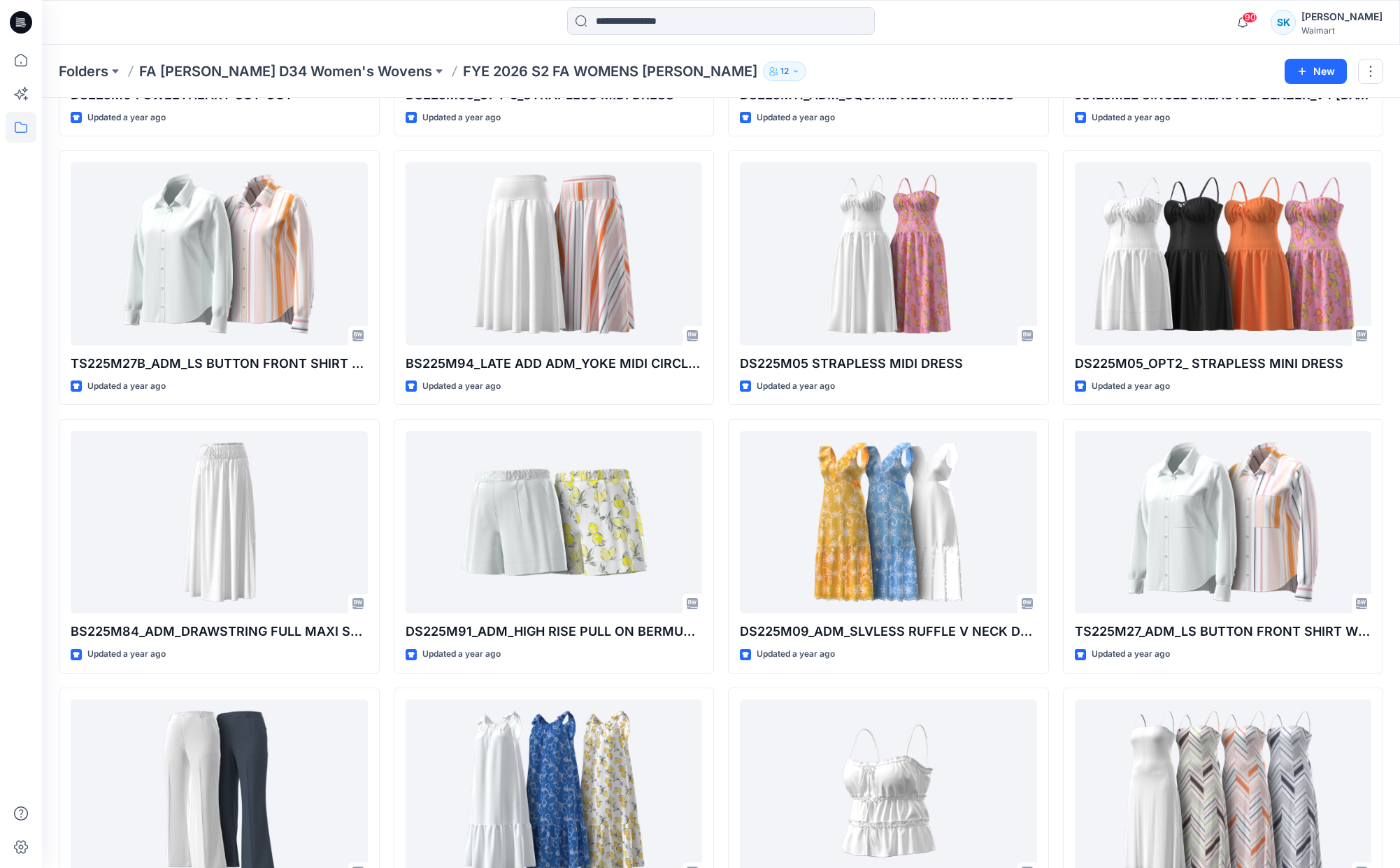
click at [1054, 256] on div "DS226M19 SL RACER MID DRESS Updated a month ago DS225M04 SWEETHEART CUT-OUT Upd…" at bounding box center [721, 412] width 1324 height 1596
click at [1052, 256] on div "DS226M19 SL RACER MID DRESS Updated a month ago DS225M04 SWEETHEART CUT-OUT Upd…" at bounding box center [721, 412] width 1324 height 1596
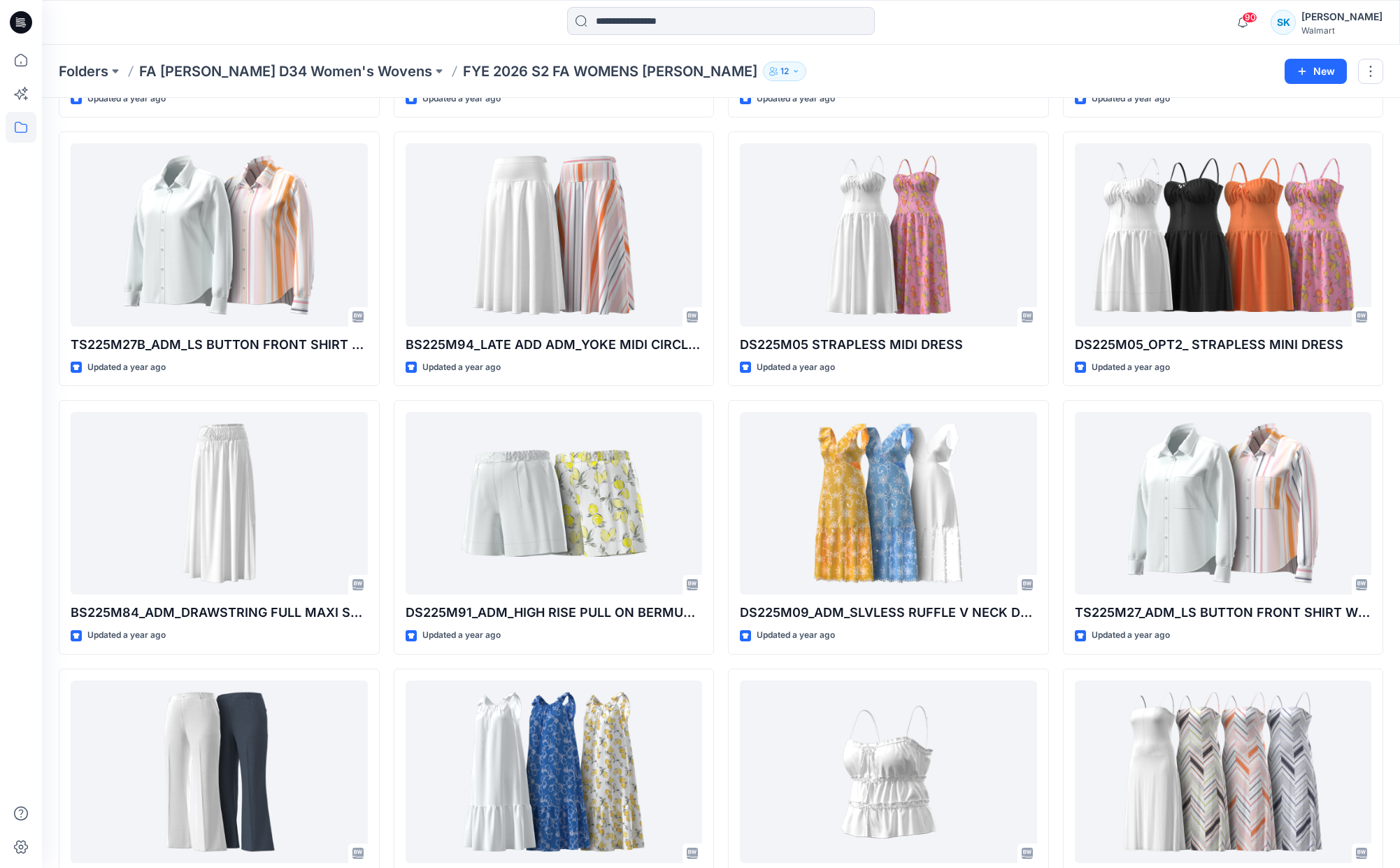
scroll to position [563, 0]
click at [1052, 256] on div "DS226M19 SL RACER MID DRESS Updated a month ago DS225M04 SWEETHEART CUT-OUT Upd…" at bounding box center [721, 392] width 1324 height 1596
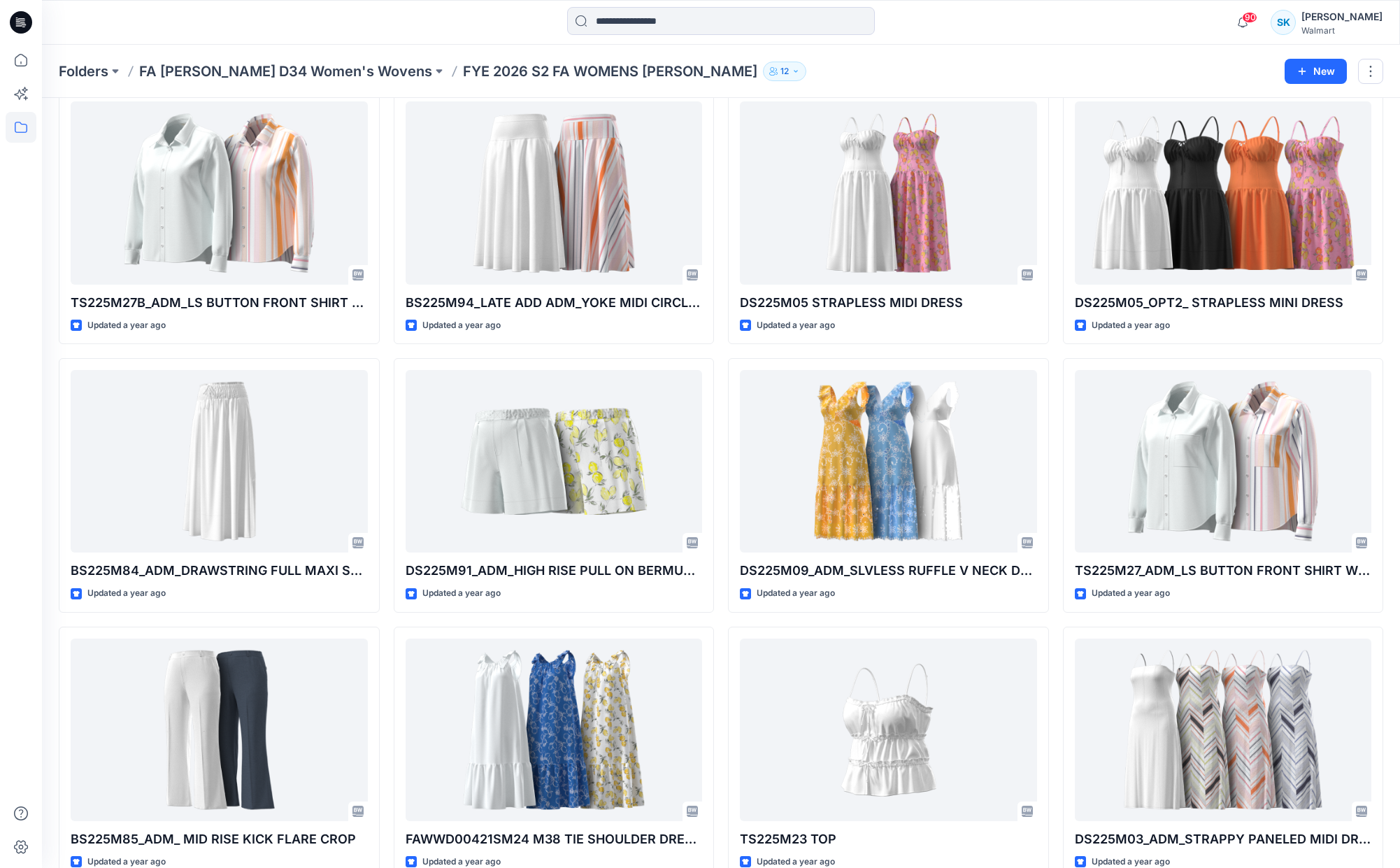
scroll to position [604, 0]
click at [1052, 256] on div "DS226M19 SL RACER MID DRESS Updated a month ago DS225M04 SWEETHEART CUT-OUT Upd…" at bounding box center [721, 351] width 1324 height 1596
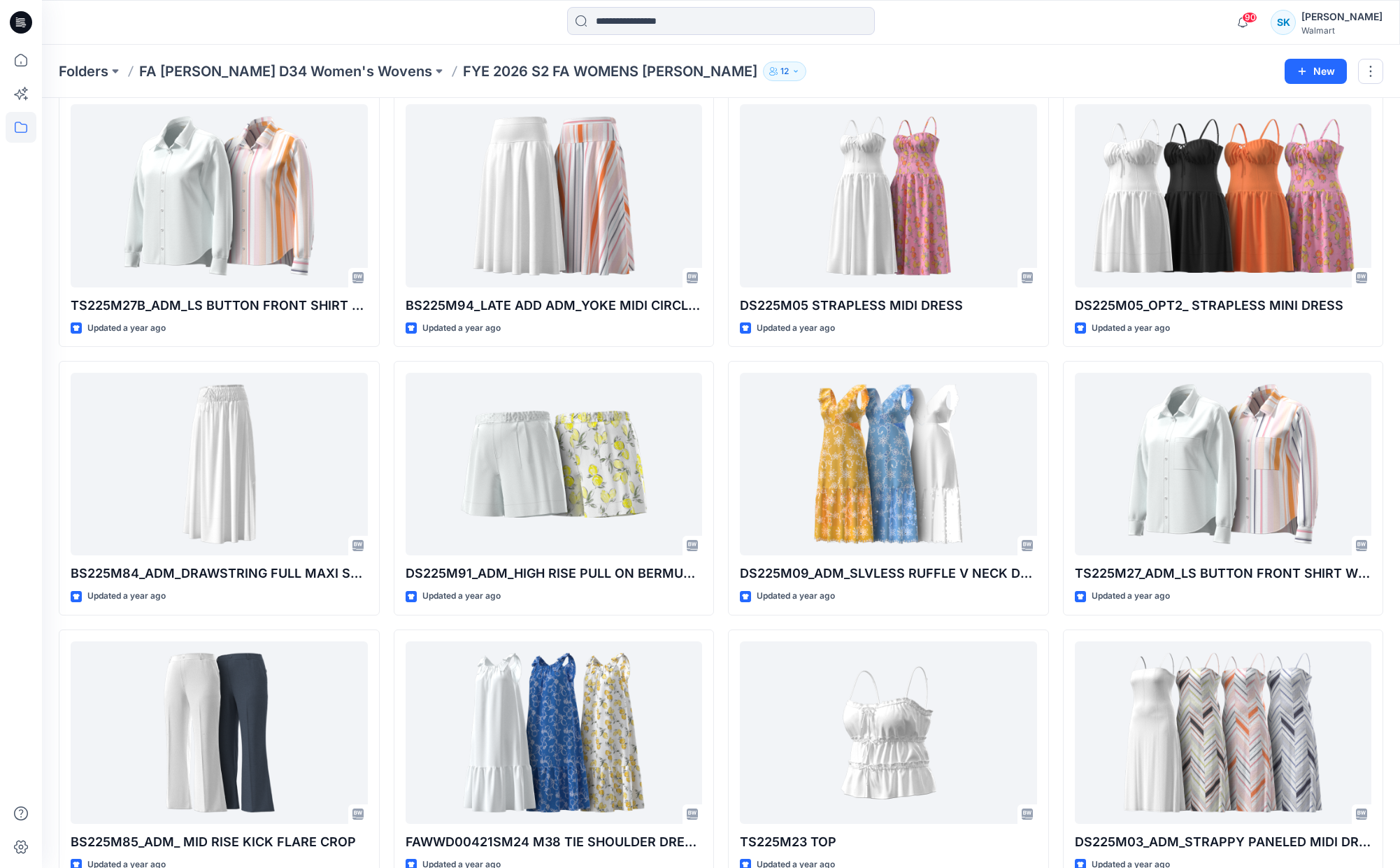
click at [1052, 256] on div "DS226M19 SL RACER MID DRESS Updated a month ago DS225M04 SWEETHEART CUT-OUT Upd…" at bounding box center [721, 354] width 1324 height 1596
click at [1053, 259] on div "DS226M19 SL RACER MID DRESS Updated a month ago DS225M04 SWEETHEART CUT-OUT Upd…" at bounding box center [721, 354] width 1324 height 1596
click at [1055, 258] on div "DS226M19 SL RACER MID DRESS Updated a month ago DS225M04 SWEETHEART CUT-OUT Upd…" at bounding box center [721, 354] width 1324 height 1596
click at [1055, 253] on div "DS226M19 SL RACER MID DRESS Updated a month ago DS225M04 SWEETHEART CUT-OUT Upd…" at bounding box center [721, 354] width 1324 height 1596
click at [1055, 251] on div "DS226M19 SL RACER MID DRESS Updated a month ago DS225M04 SWEETHEART CUT-OUT Upd…" at bounding box center [721, 354] width 1324 height 1596
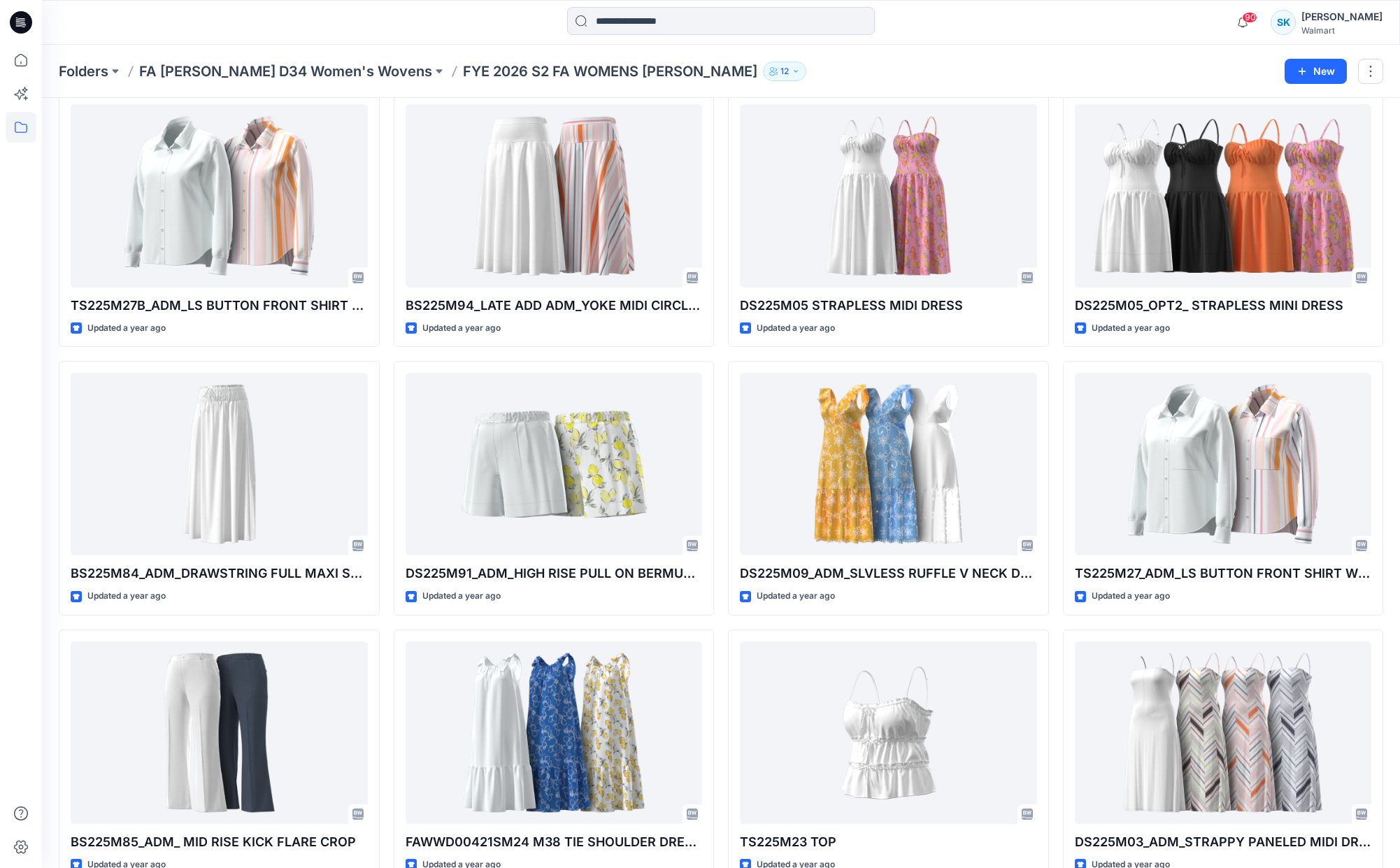
click at [1057, 169] on div "DS226M19 SL RACER MID DRESS Updated a month ago DS225M04 SWEETHEART CUT-OUT Upd…" at bounding box center [721, 354] width 1324 height 1596
click at [1053, 166] on div "DS226M19 SL RACER MID DRESS Updated a month ago DS225M04 SWEETHEART CUT-OUT Upd…" at bounding box center [721, 354] width 1324 height 1596
click at [1053, 168] on div "DS226M19 SL RACER MID DRESS Updated a month ago DS225M04 SWEETHEART CUT-OUT Upd…" at bounding box center [721, 354] width 1324 height 1596
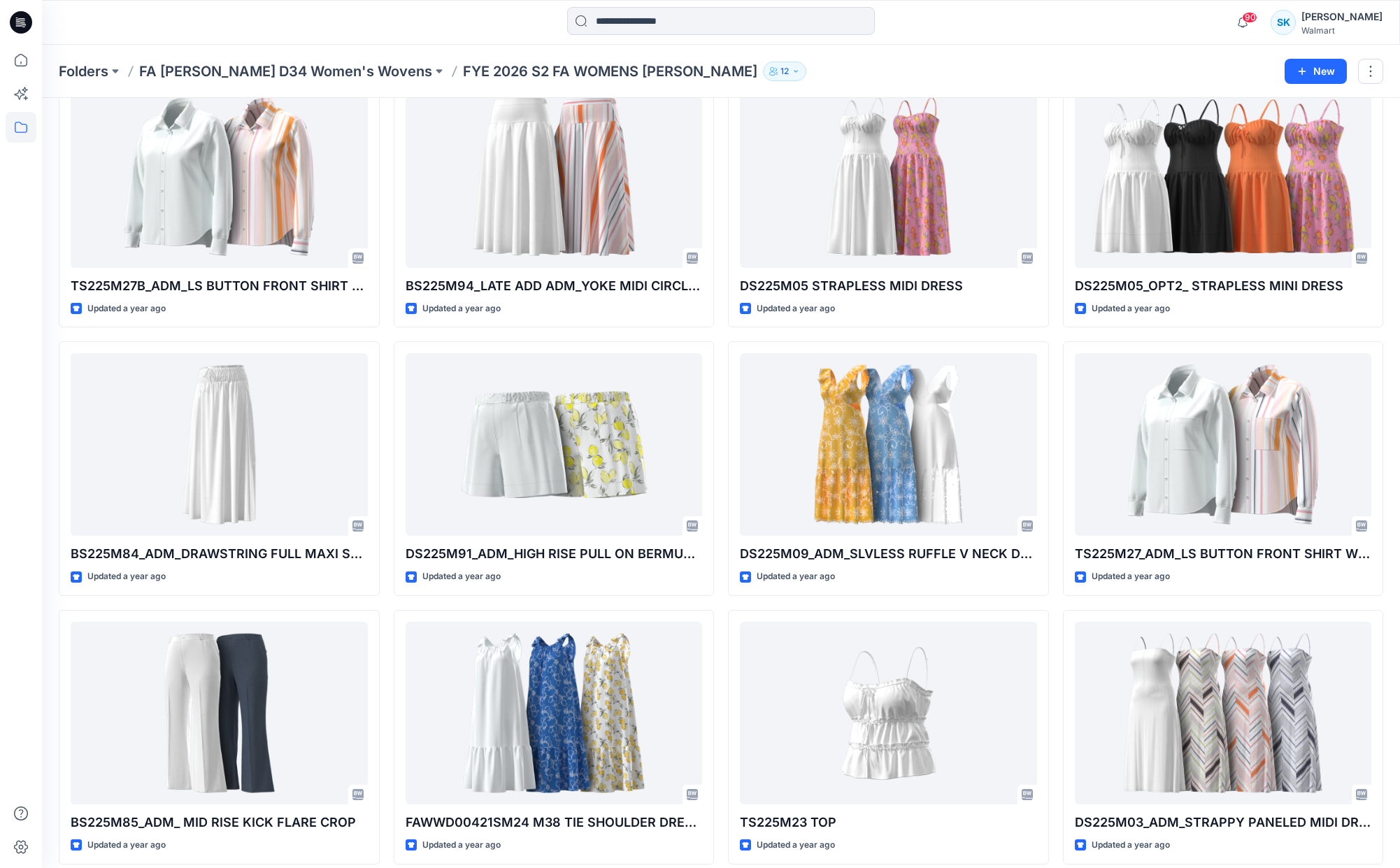
scroll to position [617, 0]
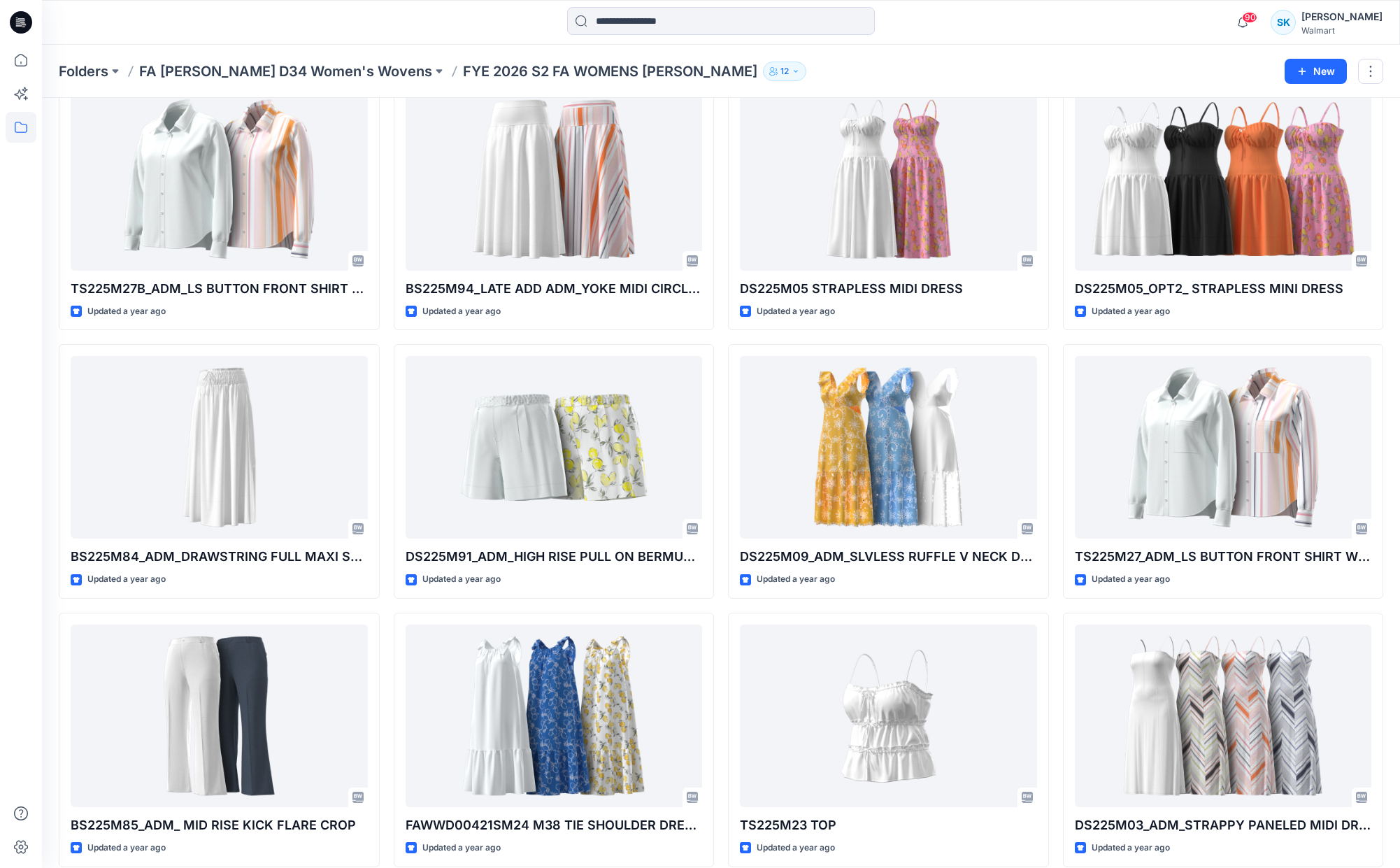
click at [1053, 168] on div "DS226M19 SL RACER MID DRESS Updated a month ago DS225M04 SWEETHEART CUT-OUT Upd…" at bounding box center [721, 337] width 1324 height 1596
click at [1053, 167] on div "DS226M19 SL RACER MID DRESS Updated a month ago DS225M04 SWEETHEART CUT-OUT Upd…" at bounding box center [721, 337] width 1324 height 1596
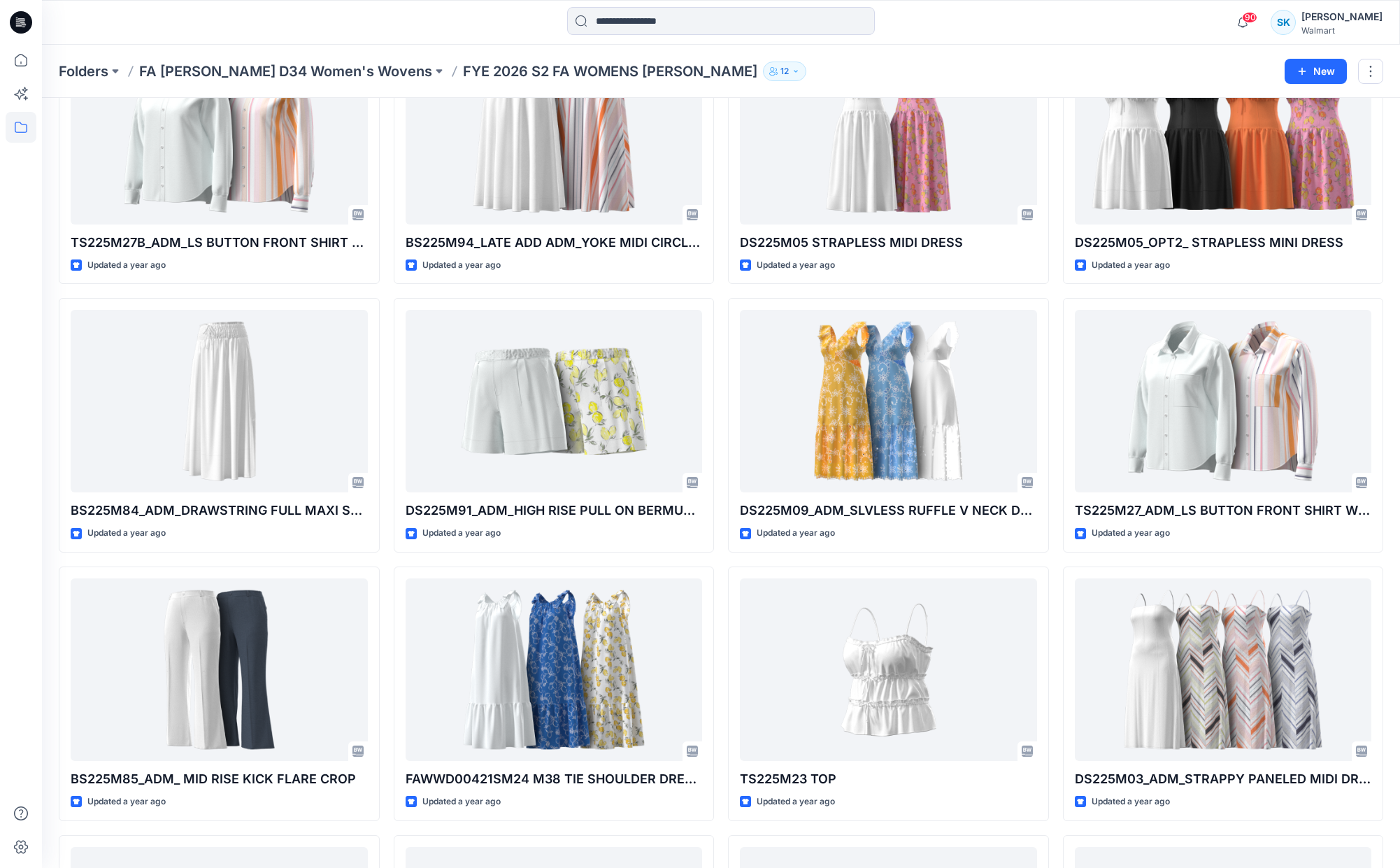
scroll to position [902, 0]
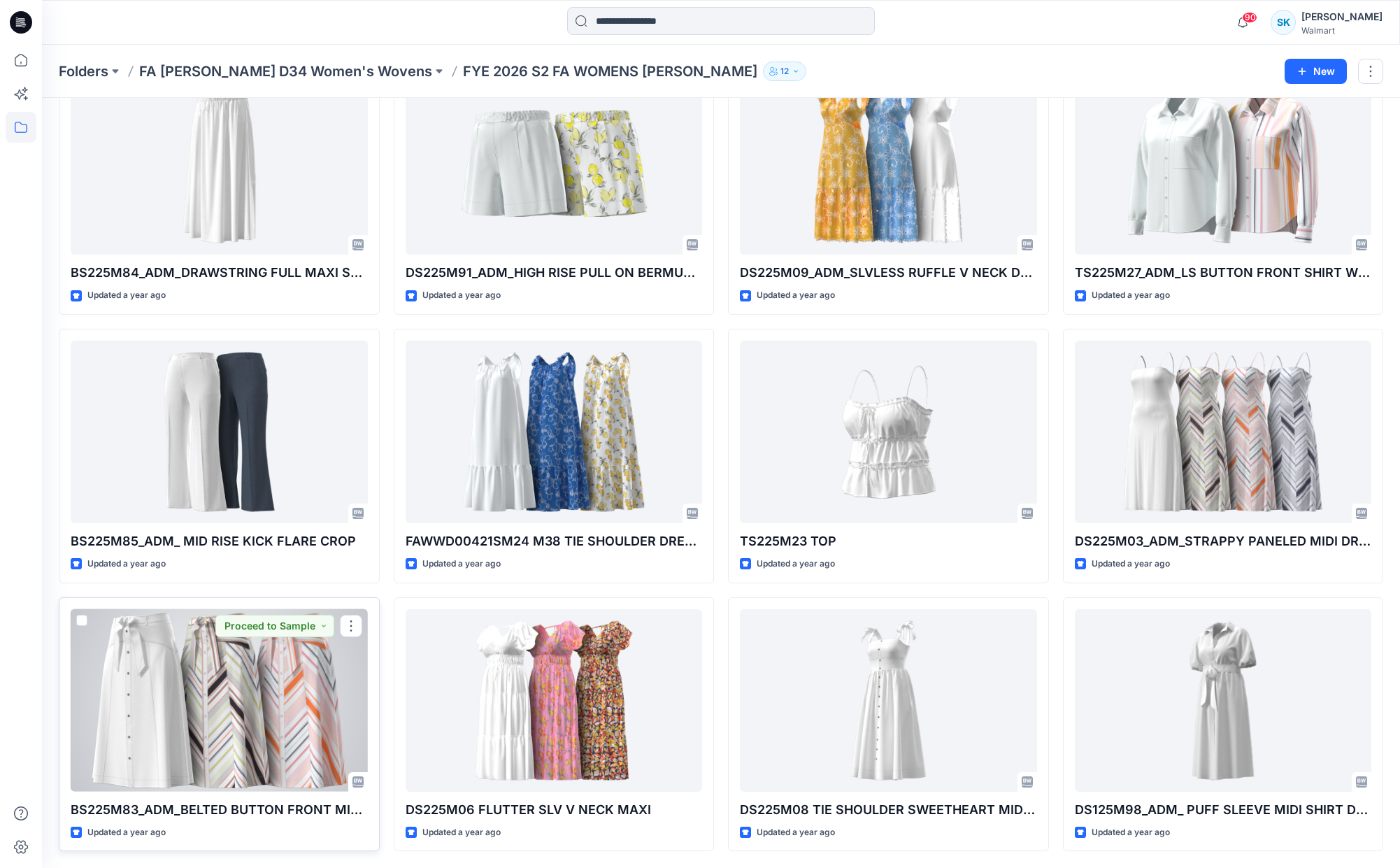
click at [290, 704] on div at bounding box center [219, 701] width 297 height 183
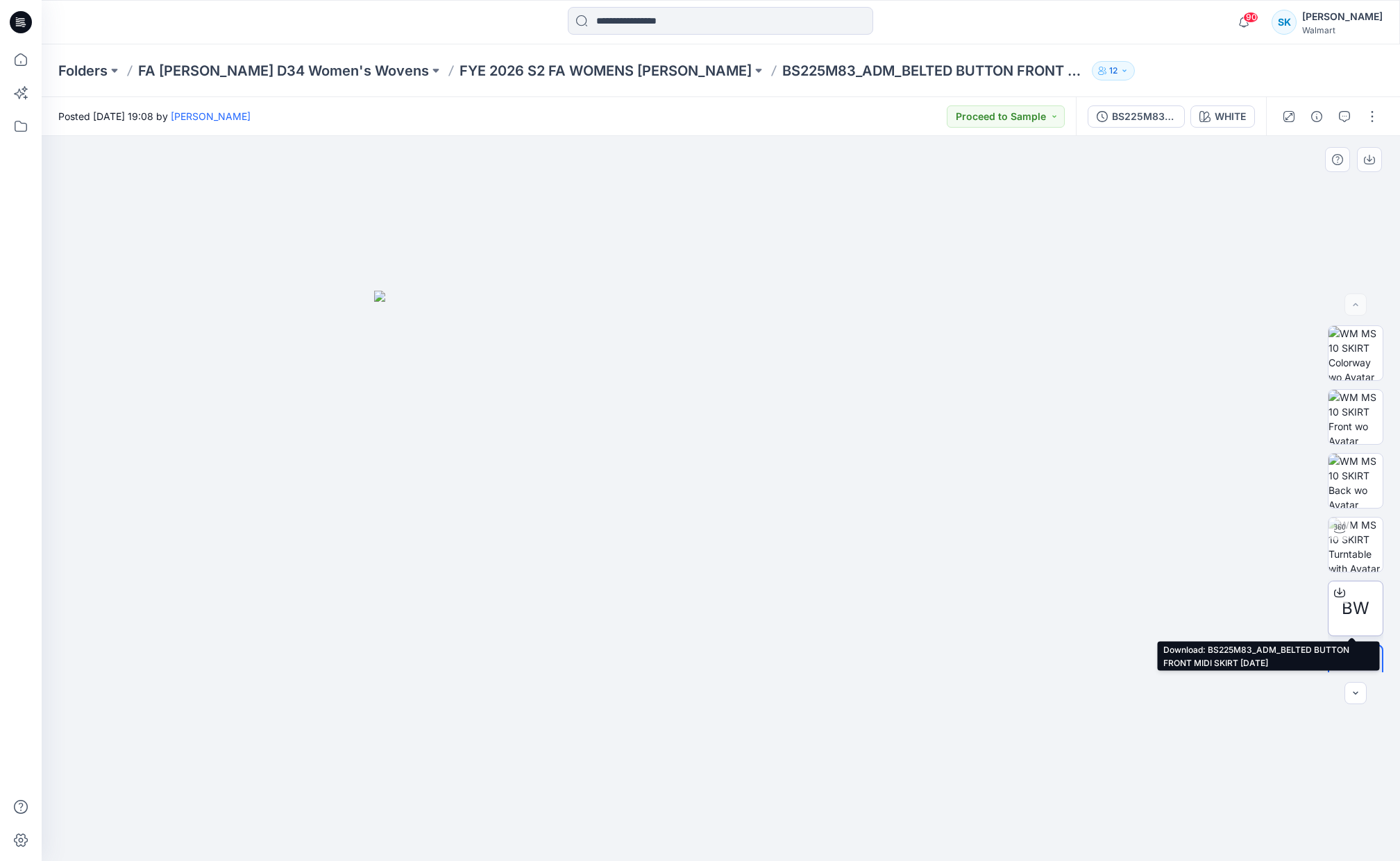
click at [1334, 591] on icon at bounding box center [1339, 593] width 11 height 11
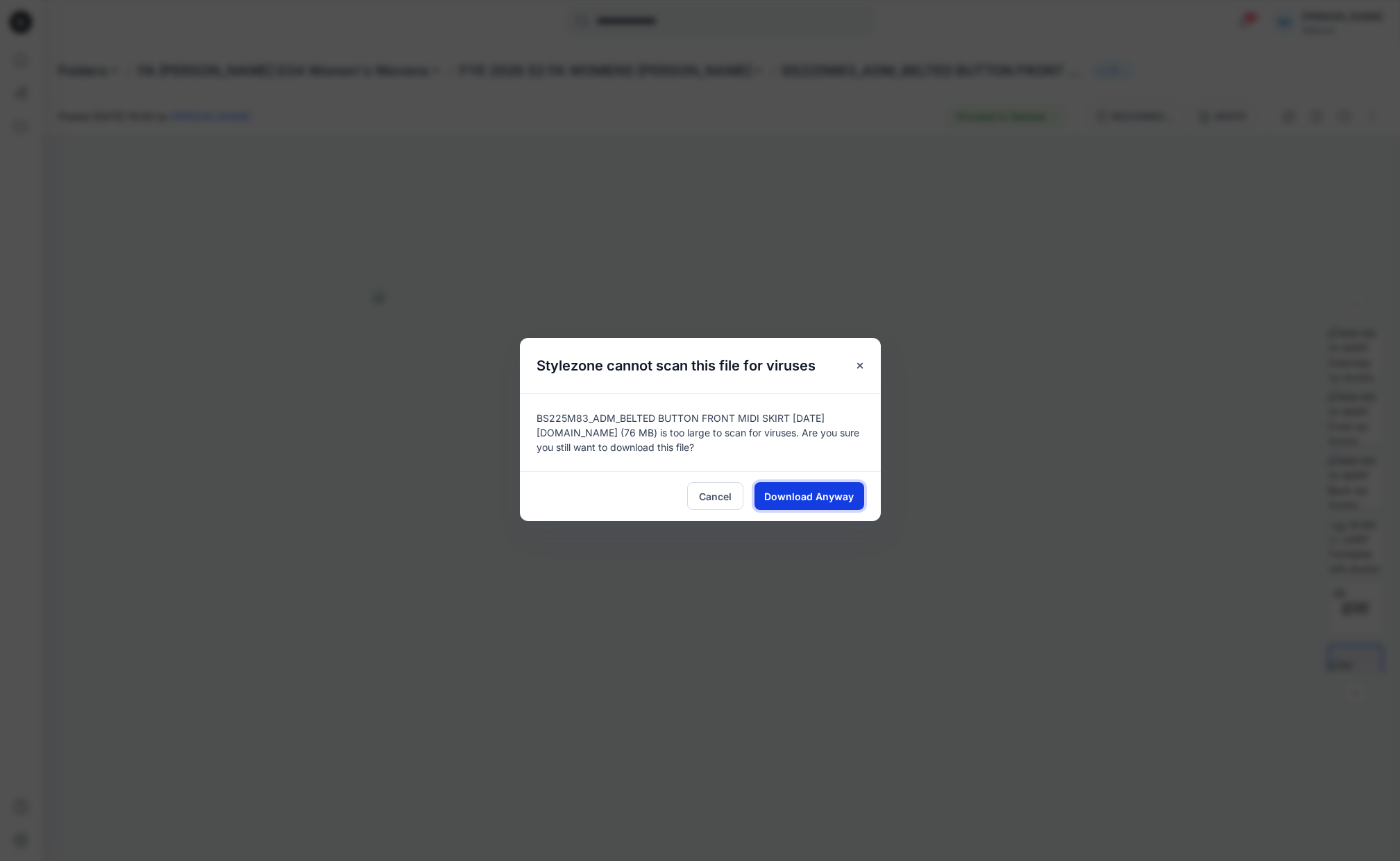
click at [813, 492] on span "Download Anyway" at bounding box center [809, 496] width 89 height 15
